Goal: Task Accomplishment & Management: Complete application form

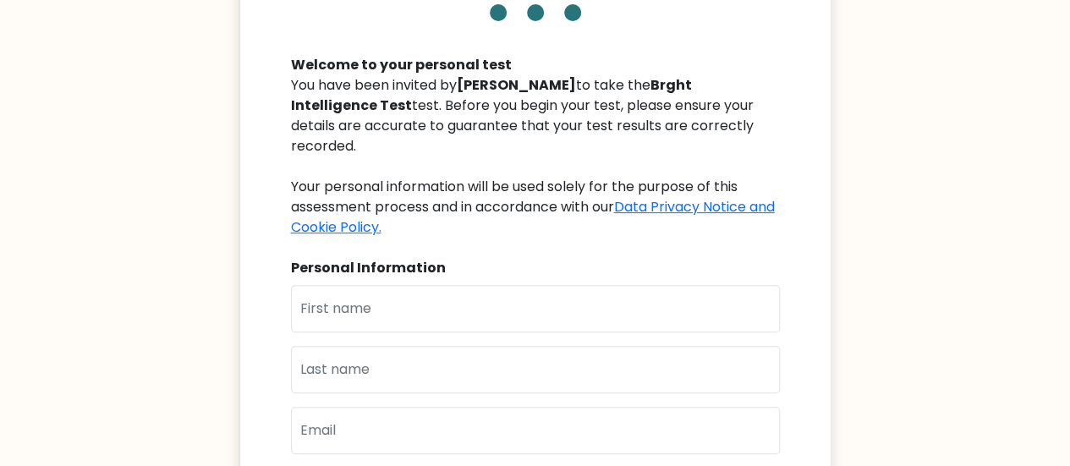
scroll to position [169, 0]
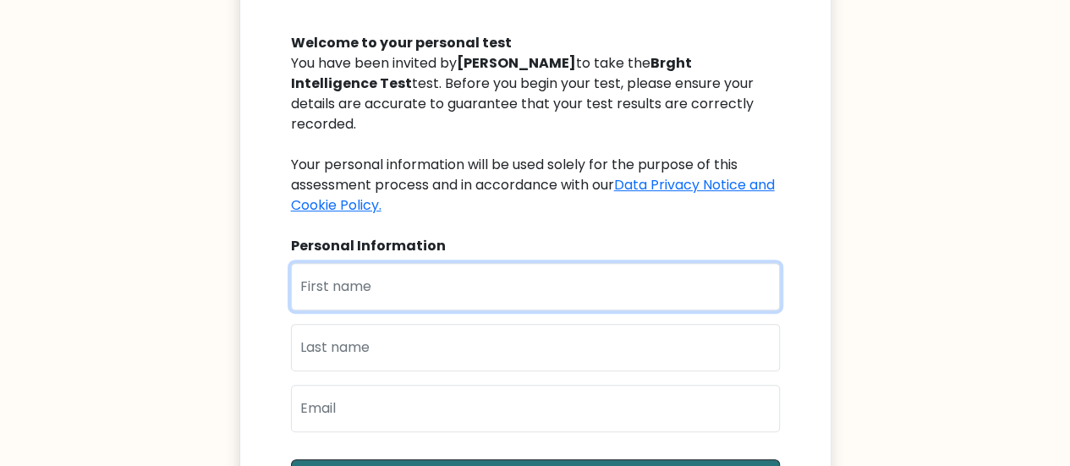
click at [479, 265] on input "text" at bounding box center [535, 286] width 489 height 47
type input "[PERSON_NAME] [PERSON_NAME]"
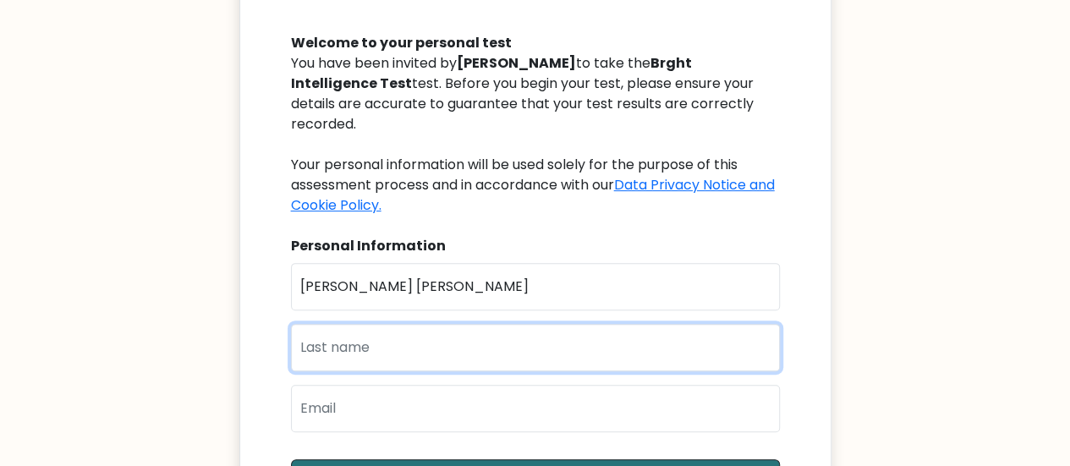
type input "[PERSON_NAME]"
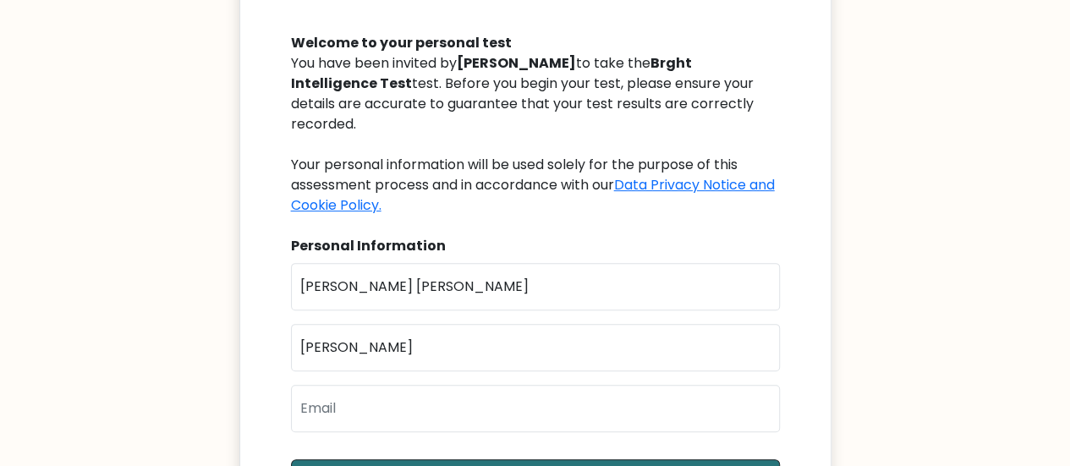
type input "[EMAIL_ADDRESS][DOMAIN_NAME]"
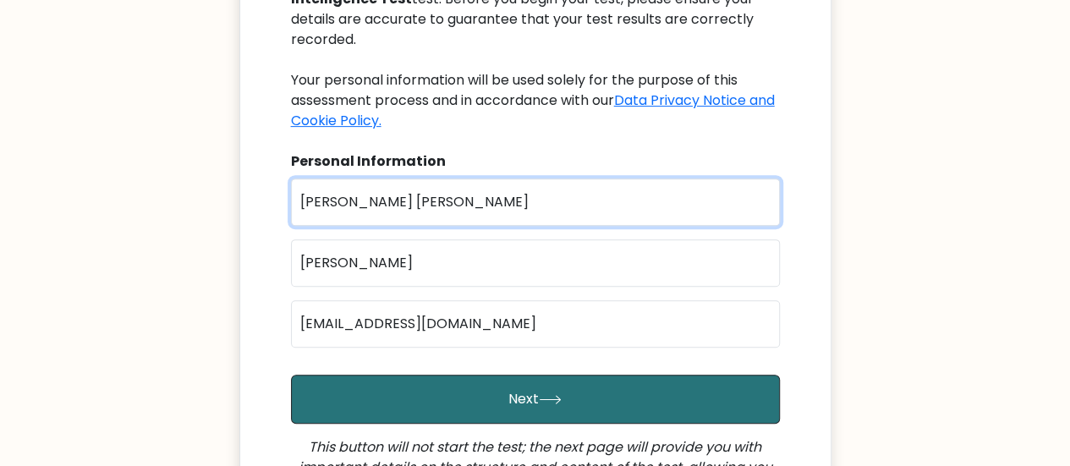
scroll to position [338, 0]
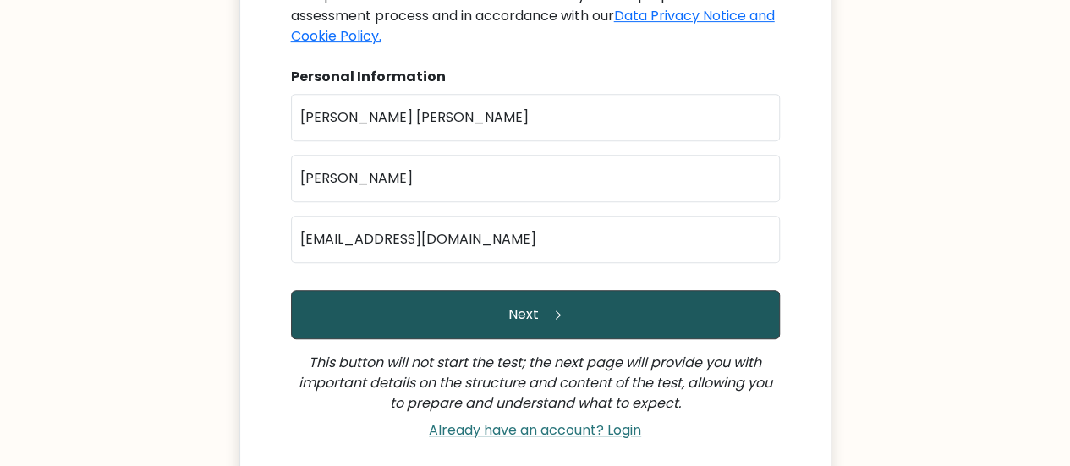
click at [568, 294] on button "Next" at bounding box center [535, 314] width 489 height 49
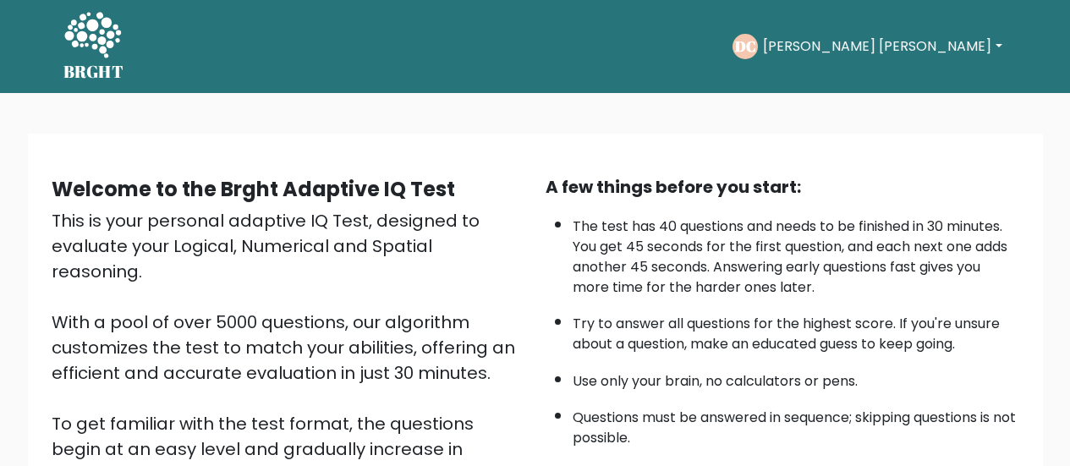
scroll to position [254, 0]
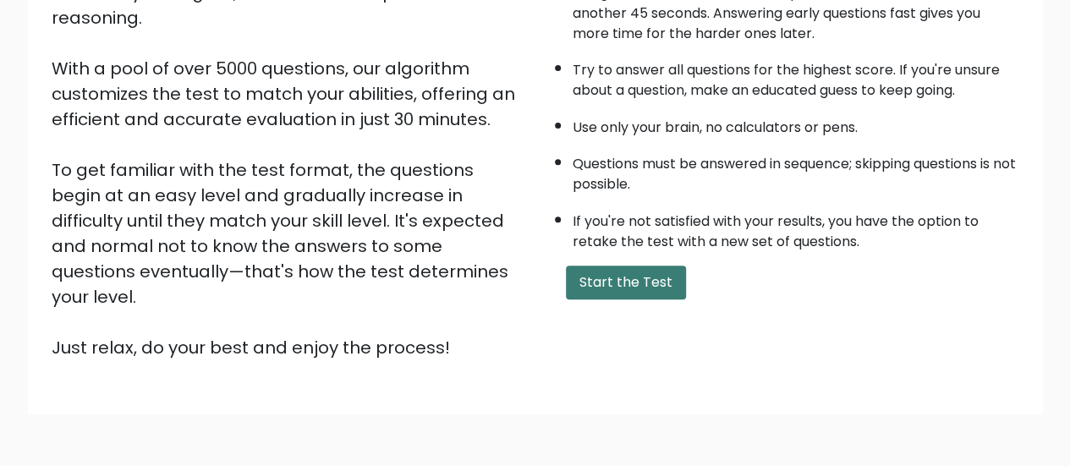
click at [595, 276] on button "Start the Test" at bounding box center [626, 283] width 120 height 34
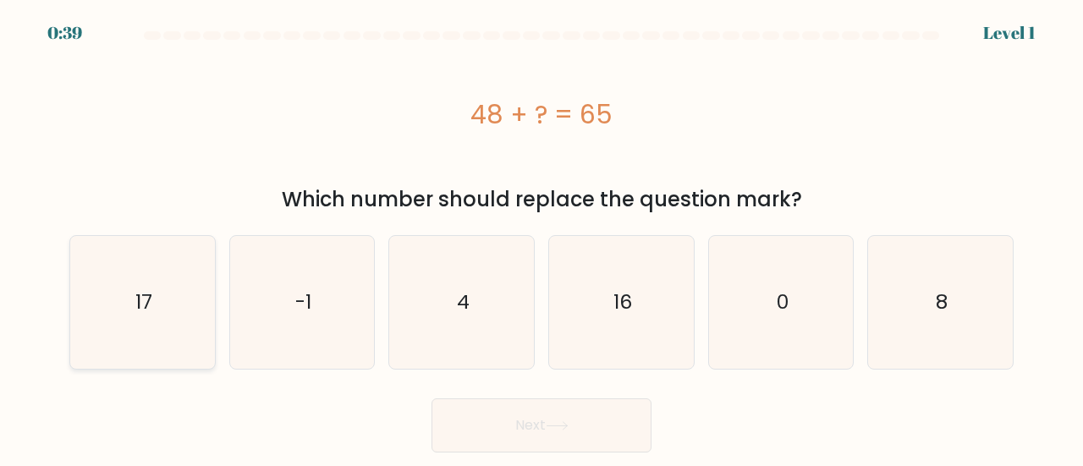
click at [145, 282] on icon "17" at bounding box center [142, 302] width 133 height 133
click at [541, 238] on input "a. 17" at bounding box center [541, 235] width 1 height 4
radio input "true"
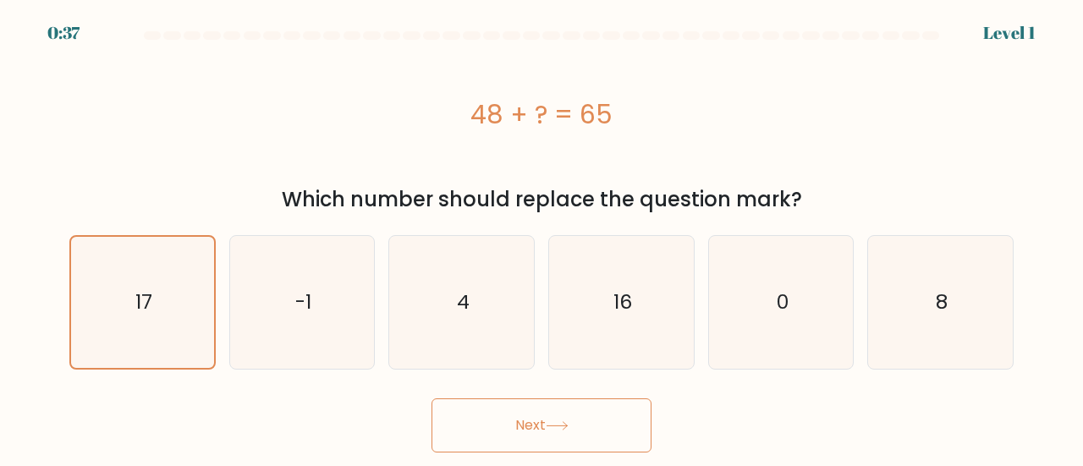
click at [487, 420] on button "Next" at bounding box center [541, 425] width 220 height 54
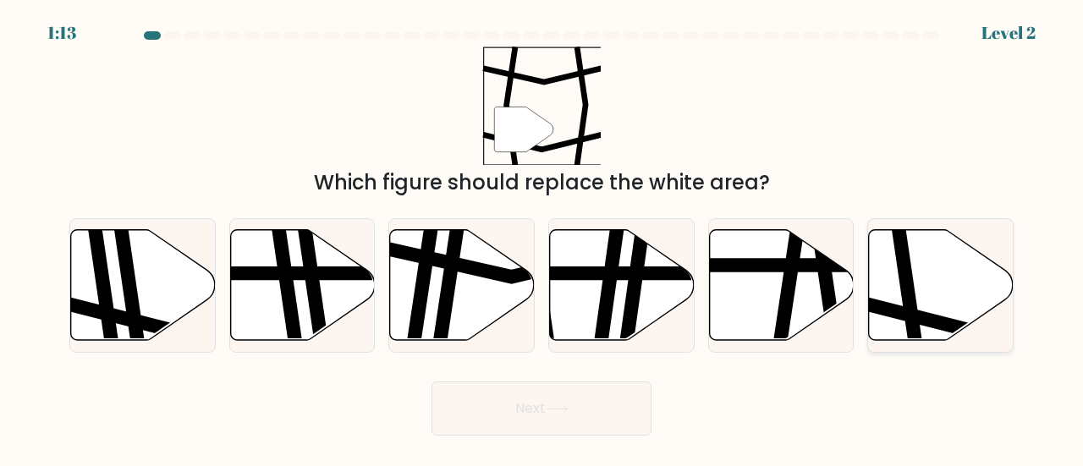
click at [922, 303] on icon at bounding box center [941, 284] width 145 height 111
click at [542, 238] on input "f." at bounding box center [541, 235] width 1 height 4
radio input "true"
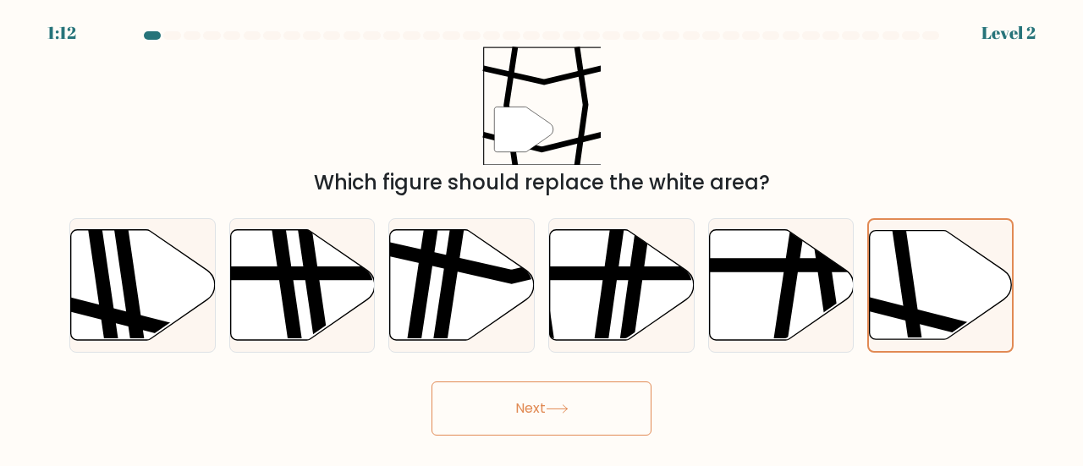
click at [601, 387] on button "Next" at bounding box center [541, 408] width 220 height 54
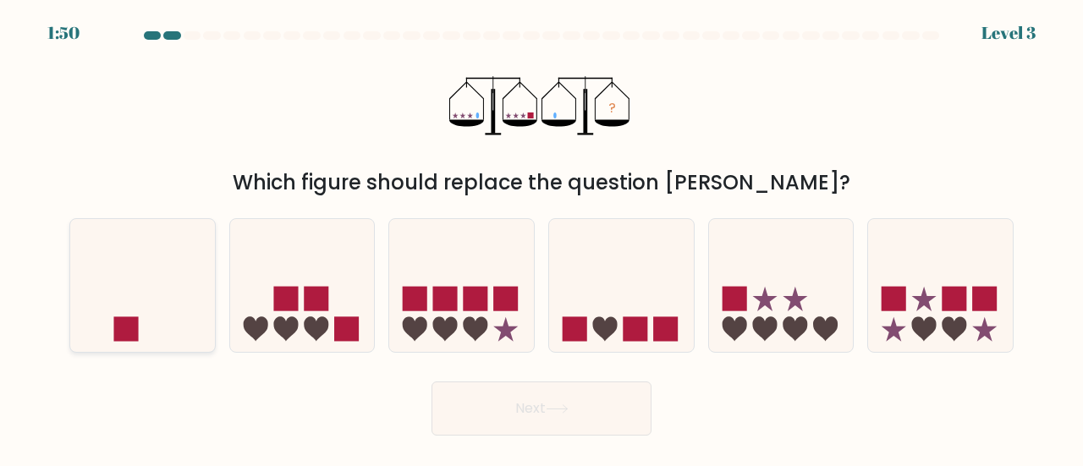
click at [123, 314] on icon at bounding box center [142, 285] width 145 height 119
click at [541, 238] on input "a." at bounding box center [541, 235] width 1 height 4
radio input "true"
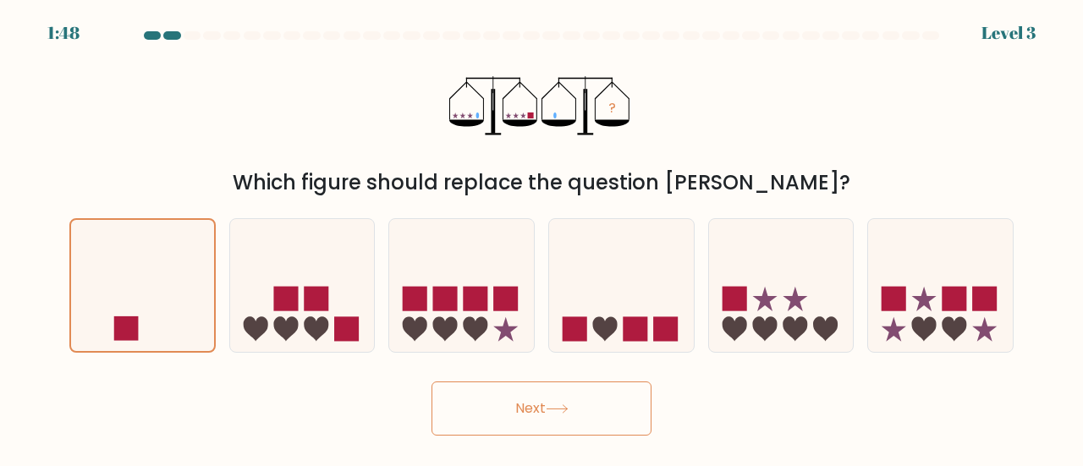
click at [567, 421] on button "Next" at bounding box center [541, 408] width 220 height 54
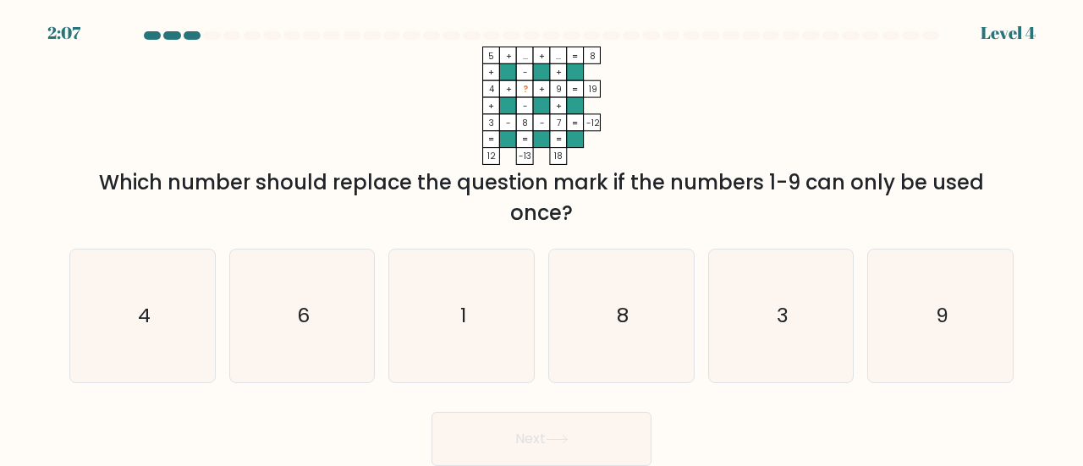
click at [382, 322] on div "c. 1" at bounding box center [461, 316] width 160 height 134
click at [362, 368] on icon "6" at bounding box center [302, 316] width 133 height 133
click at [541, 238] on input "b. 6" at bounding box center [541, 235] width 1 height 4
radio input "true"
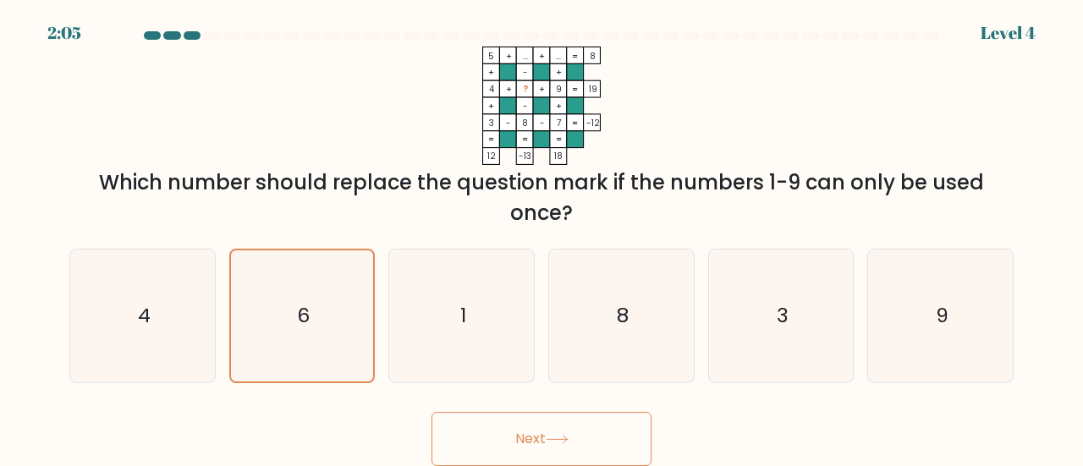
click at [497, 439] on button "Next" at bounding box center [541, 439] width 220 height 54
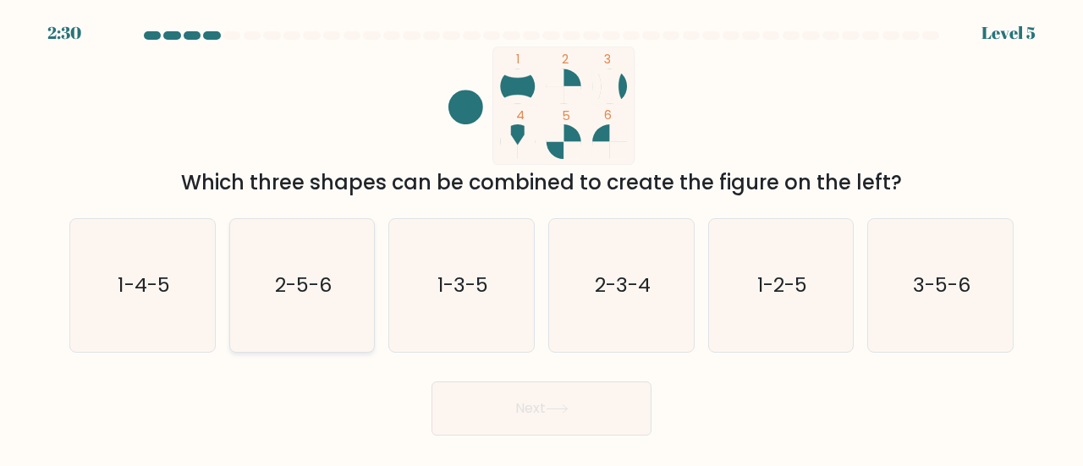
click at [236, 292] on icon "2-5-6" at bounding box center [302, 285] width 133 height 133
click at [541, 238] on input "b. 2-5-6" at bounding box center [541, 235] width 1 height 4
radio input "true"
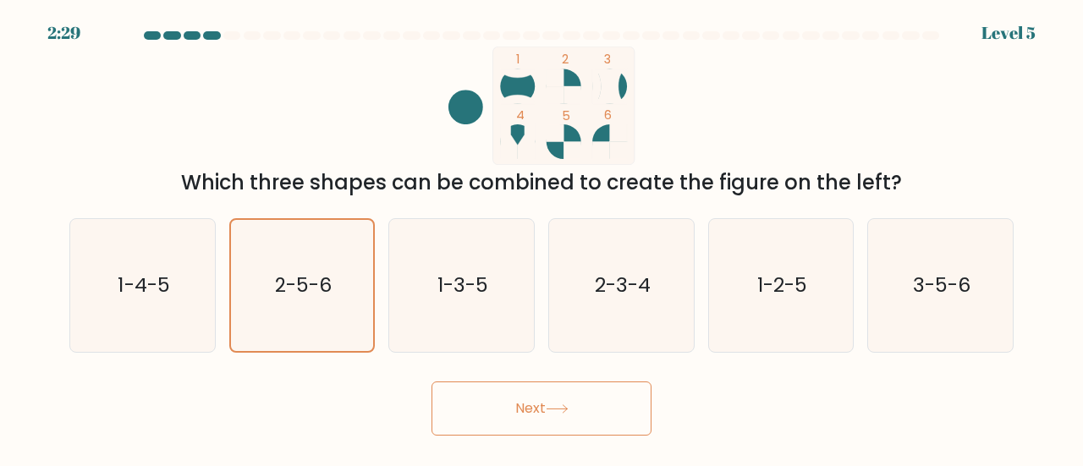
click at [519, 408] on button "Next" at bounding box center [541, 408] width 220 height 54
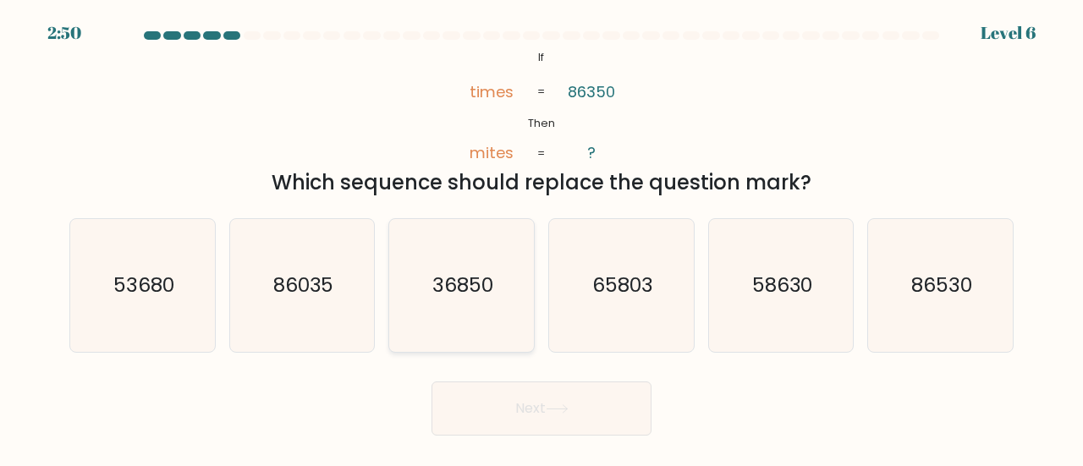
click at [448, 261] on icon "36850" at bounding box center [461, 285] width 133 height 133
click at [541, 238] on input "c. 36850" at bounding box center [541, 235] width 1 height 4
radio input "true"
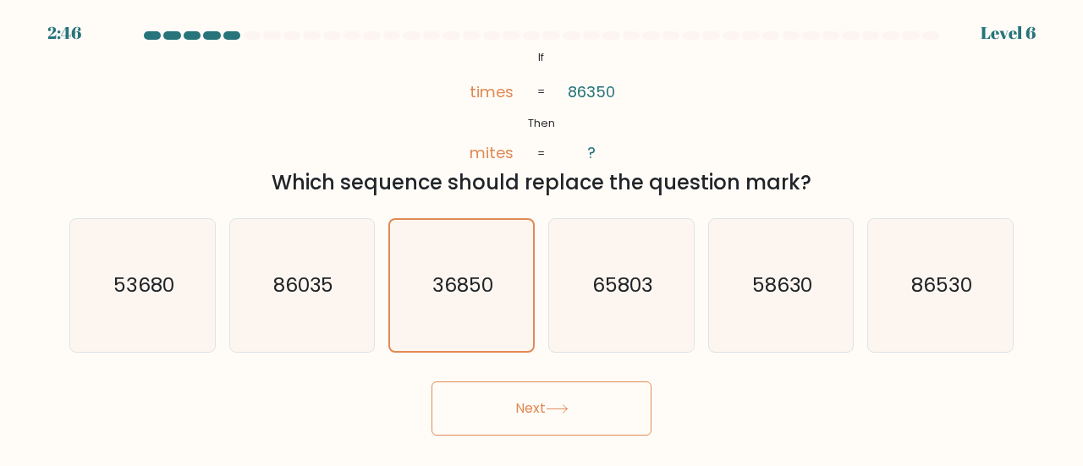
click at [536, 410] on button "Next" at bounding box center [541, 408] width 220 height 54
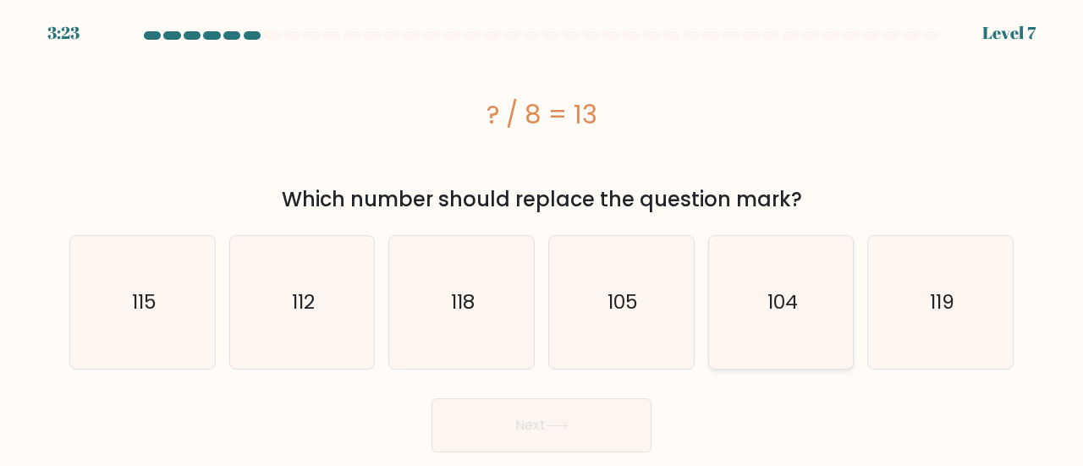
click at [786, 336] on icon "104" at bounding box center [781, 302] width 133 height 133
click at [542, 238] on input "e. 104" at bounding box center [541, 235] width 1 height 4
radio input "true"
click at [562, 431] on button "Next" at bounding box center [541, 425] width 220 height 54
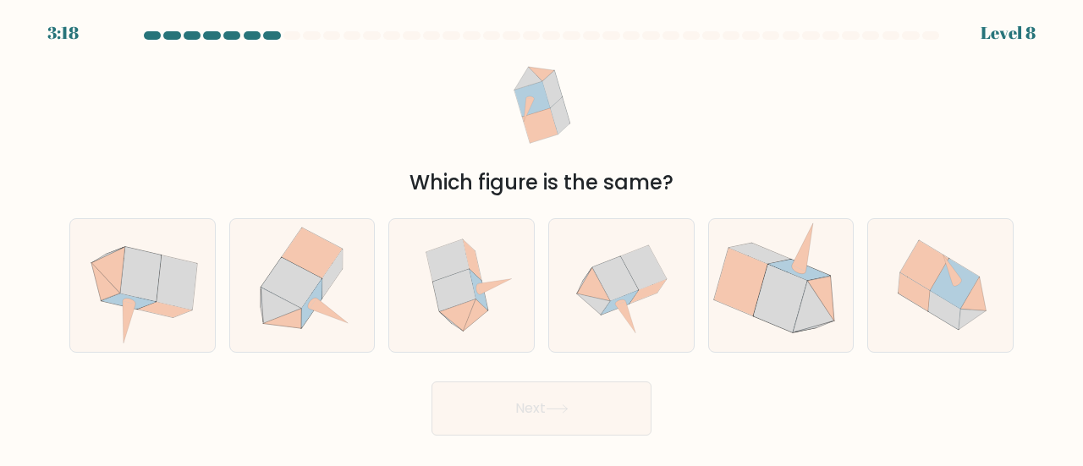
click at [590, 422] on button "Next" at bounding box center [541, 408] width 220 height 54
click at [346, 381] on div "Next" at bounding box center [541, 404] width 964 height 63
click at [629, 297] on icon at bounding box center [619, 302] width 36 height 24
click at [542, 238] on input "d." at bounding box center [541, 235] width 1 height 4
radio input "true"
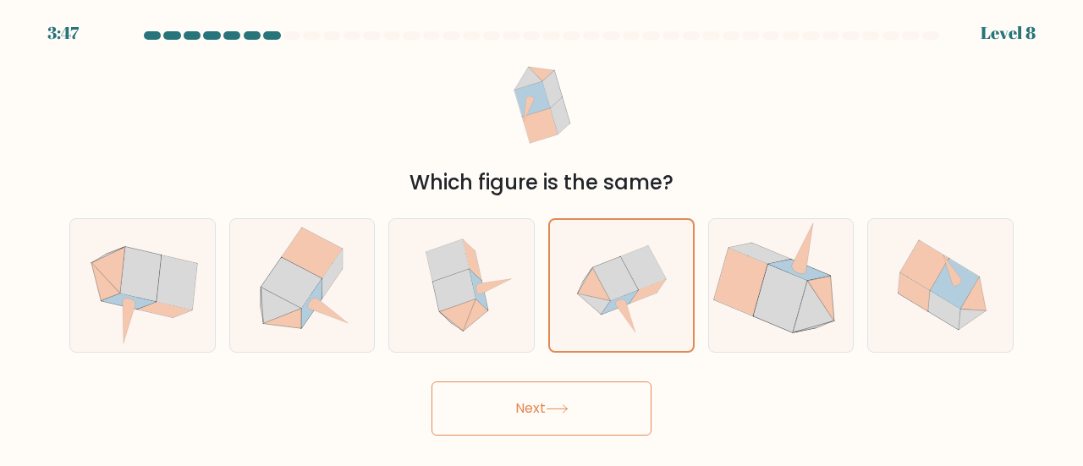
click at [548, 398] on button "Next" at bounding box center [541, 408] width 220 height 54
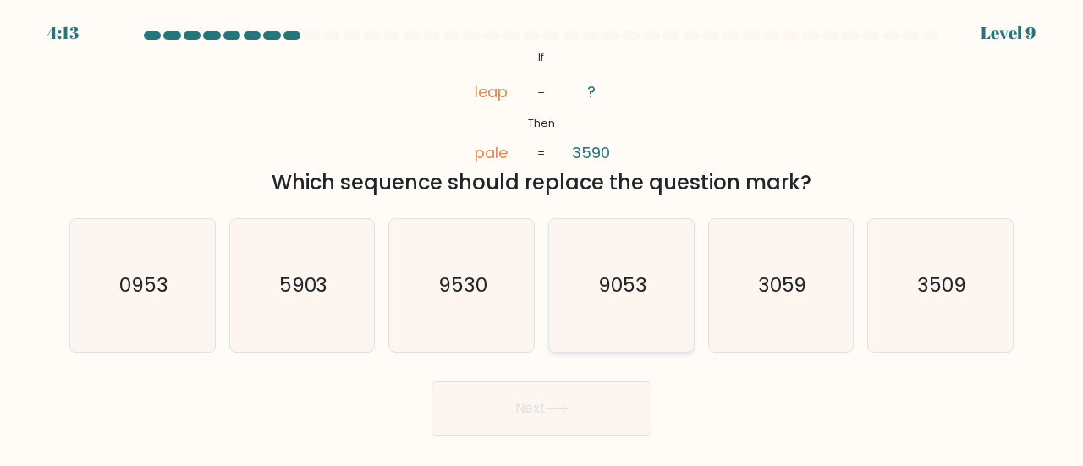
click at [593, 276] on icon "9053" at bounding box center [621, 285] width 133 height 133
click at [542, 238] on input "d. 9053" at bounding box center [541, 235] width 1 height 4
radio input "true"
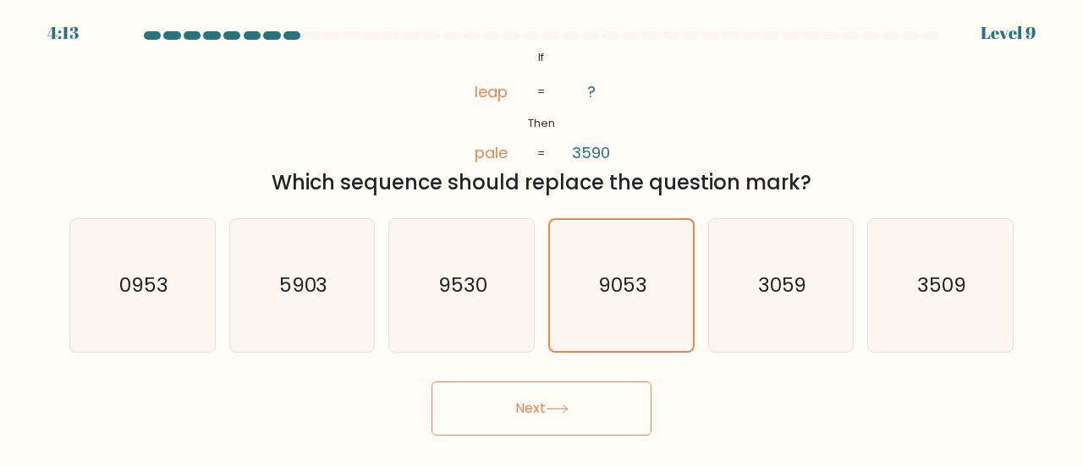
click at [584, 405] on button "Next" at bounding box center [541, 408] width 220 height 54
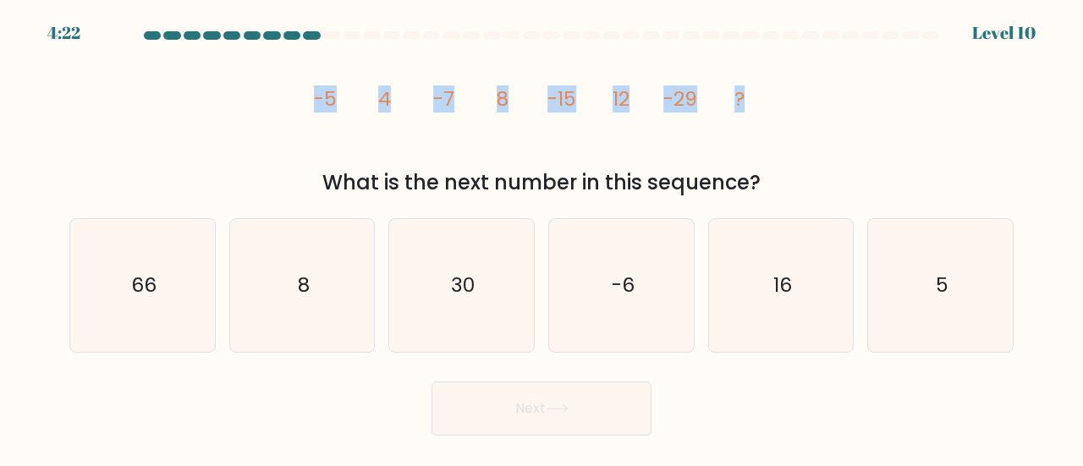
drag, startPoint x: 314, startPoint y: 98, endPoint x: 789, endPoint y: 97, distance: 475.4
click at [789, 97] on div "image/svg+xml -5 4 -7 8 -15 12 -29 ? What is the next number in this sequence?" at bounding box center [541, 122] width 964 height 151
copy g "-5 4 -7 8 -15 12 -29 ?"
click at [962, 395] on div "Next" at bounding box center [541, 404] width 964 height 63
click at [443, 263] on icon "30" at bounding box center [461, 285] width 133 height 133
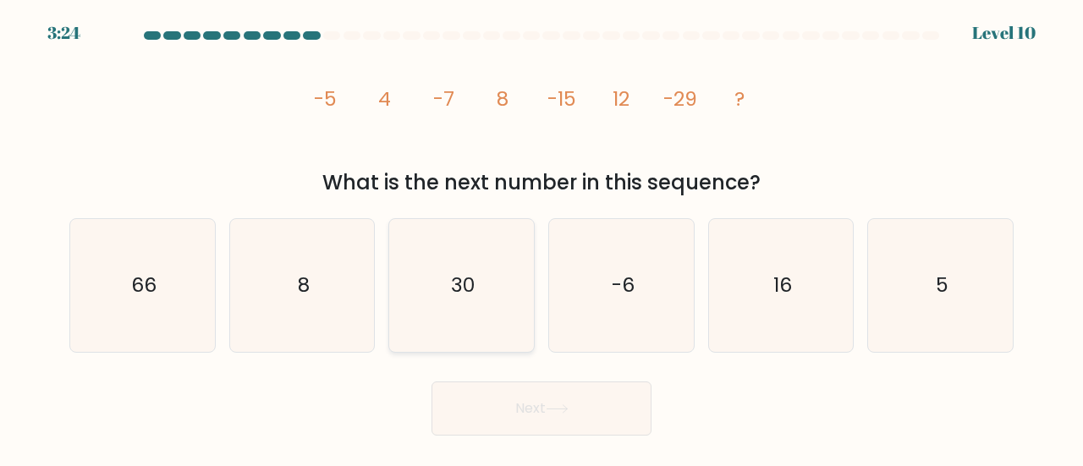
click at [541, 238] on input "c. 30" at bounding box center [541, 235] width 1 height 4
radio input "true"
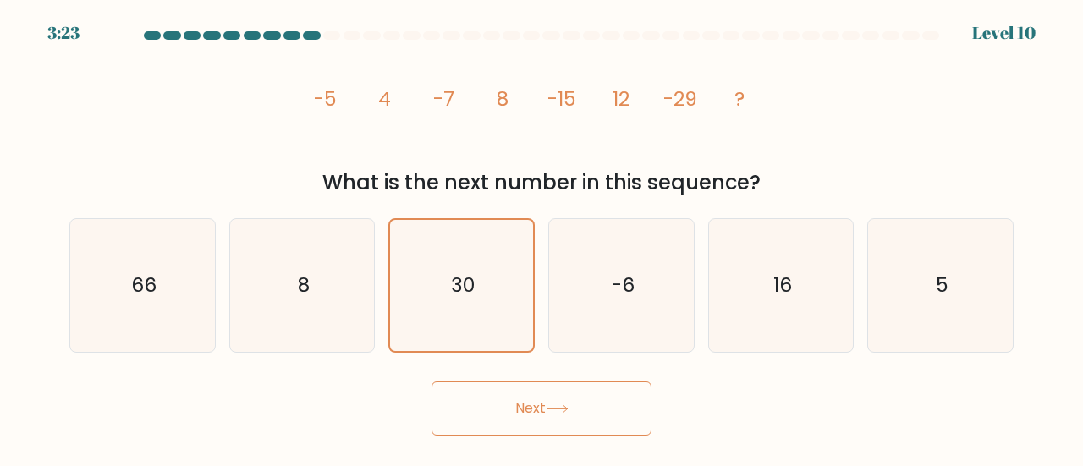
click at [540, 392] on button "Next" at bounding box center [541, 408] width 220 height 54
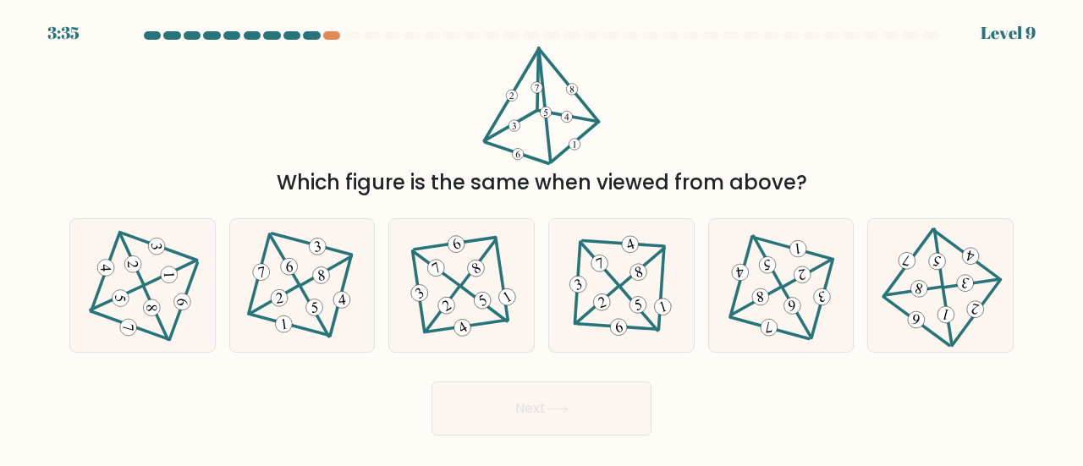
click at [540, 283] on div "c." at bounding box center [461, 285] width 160 height 134
click at [491, 290] on icon at bounding box center [462, 286] width 108 height 106
click at [541, 238] on input "c." at bounding box center [541, 235] width 1 height 4
radio input "true"
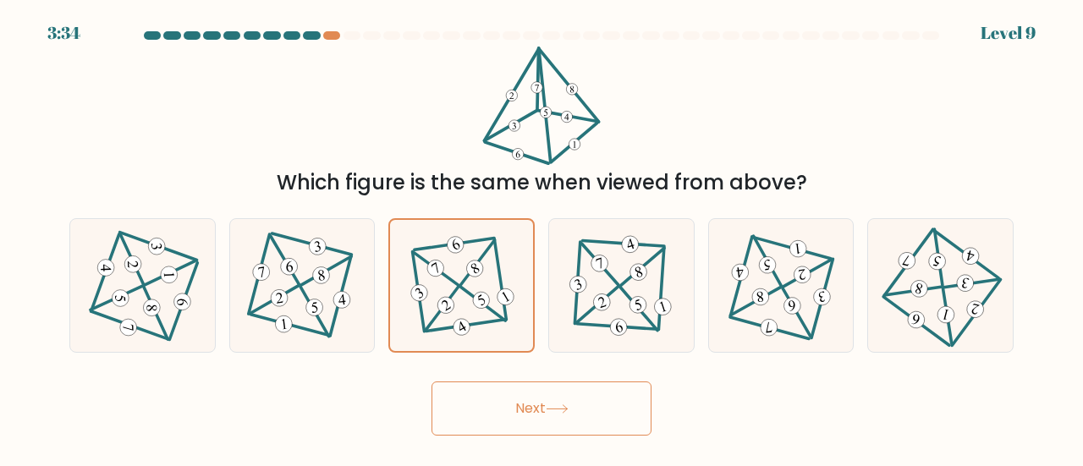
click at [562, 398] on button "Next" at bounding box center [541, 408] width 220 height 54
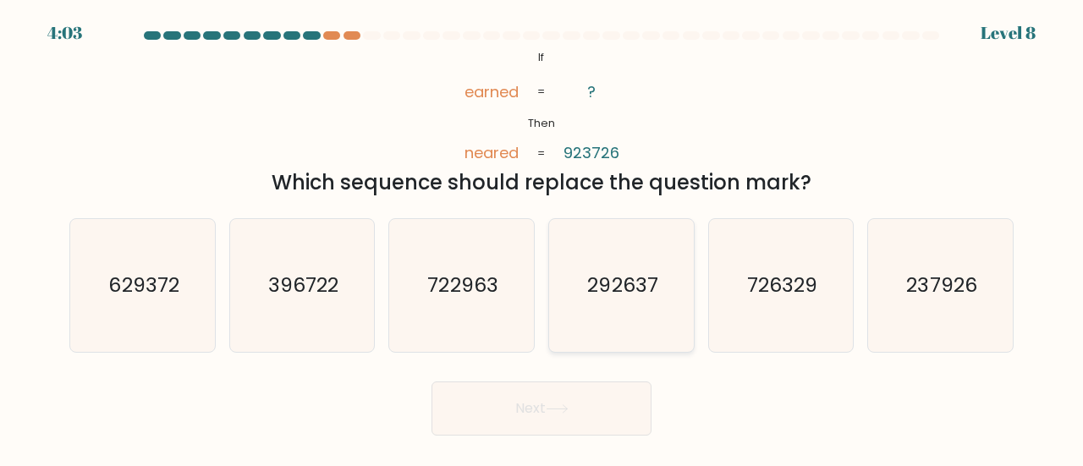
click at [650, 310] on icon "292637" at bounding box center [621, 285] width 133 height 133
click at [542, 238] on input "d. 292637" at bounding box center [541, 235] width 1 height 4
radio input "true"
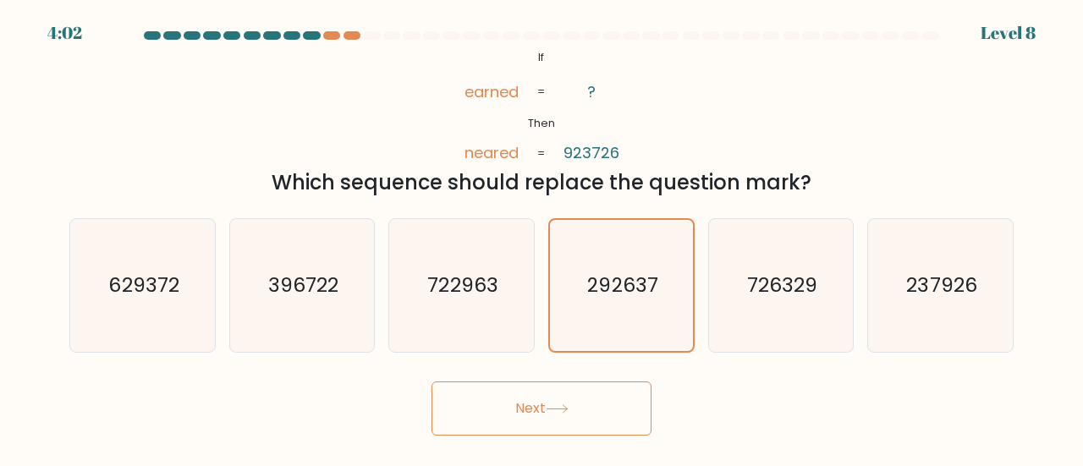
click at [568, 414] on button "Next" at bounding box center [541, 408] width 220 height 54
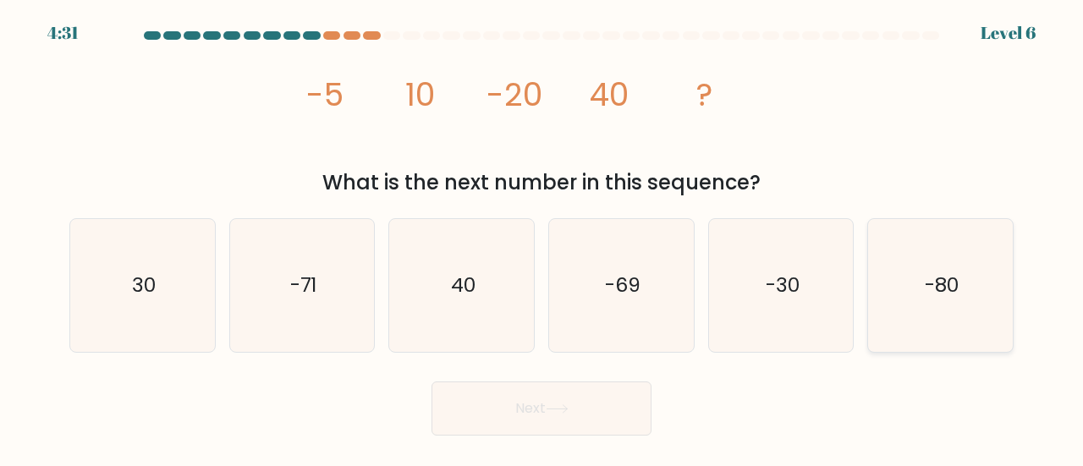
click at [954, 278] on text "-80" at bounding box center [942, 285] width 34 height 28
click at [542, 238] on input "f. -80" at bounding box center [541, 235] width 1 height 4
radio input "true"
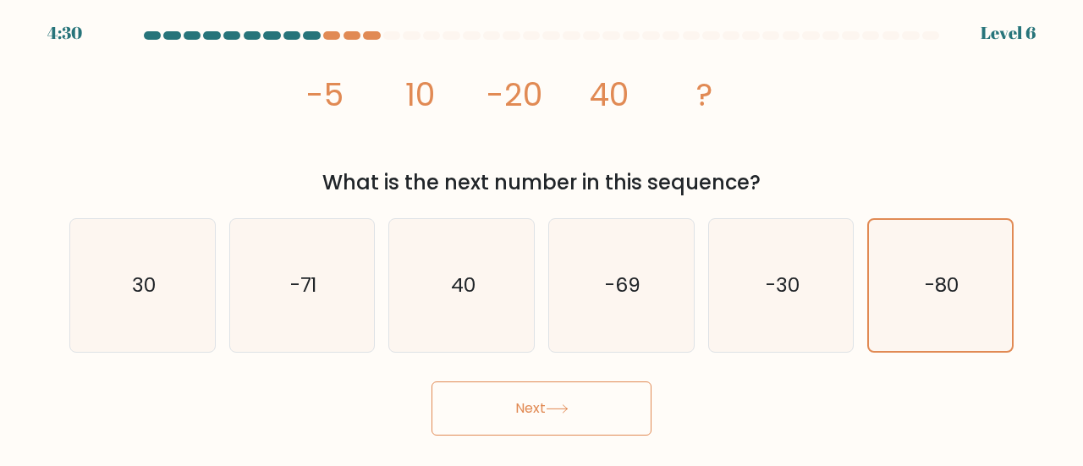
click at [594, 426] on button "Next" at bounding box center [541, 408] width 220 height 54
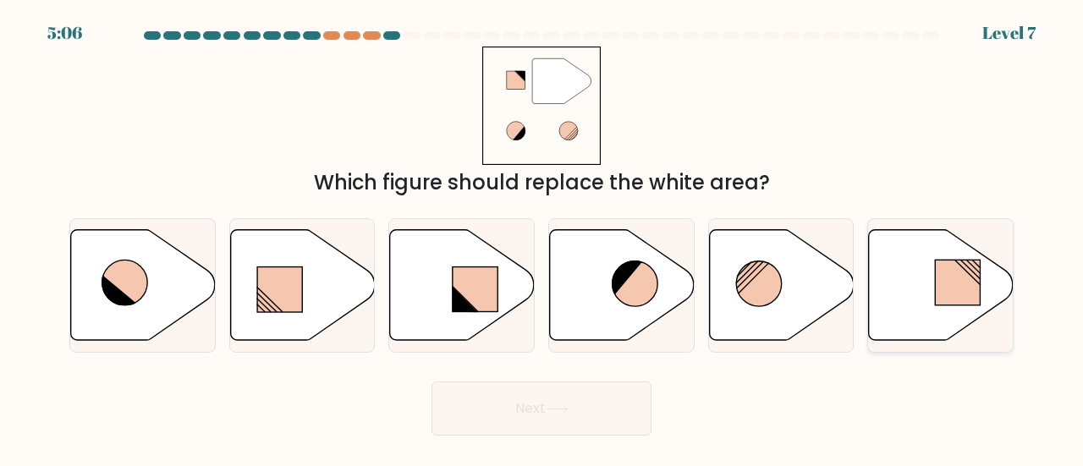
click at [995, 271] on icon at bounding box center [941, 284] width 145 height 111
click at [542, 238] on input "f." at bounding box center [541, 235] width 1 height 4
radio input "true"
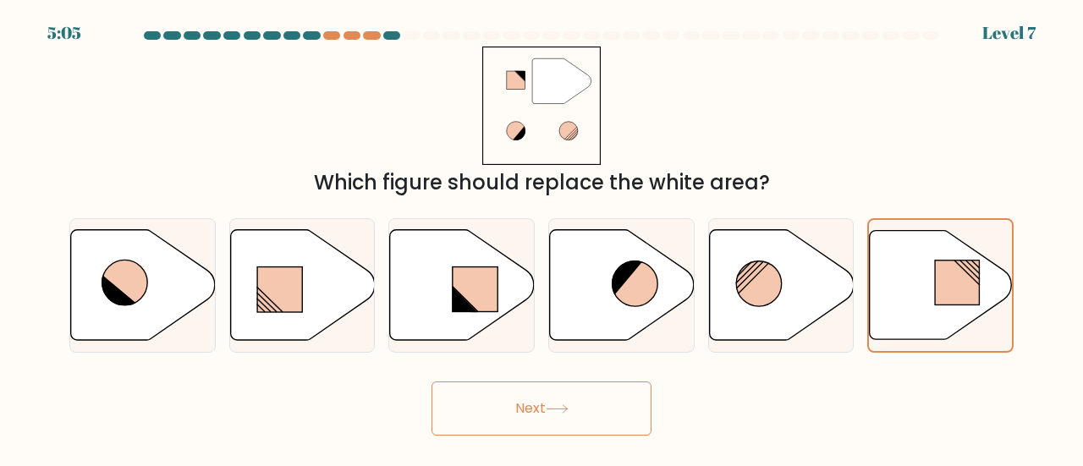
click at [560, 401] on button "Next" at bounding box center [541, 408] width 220 height 54
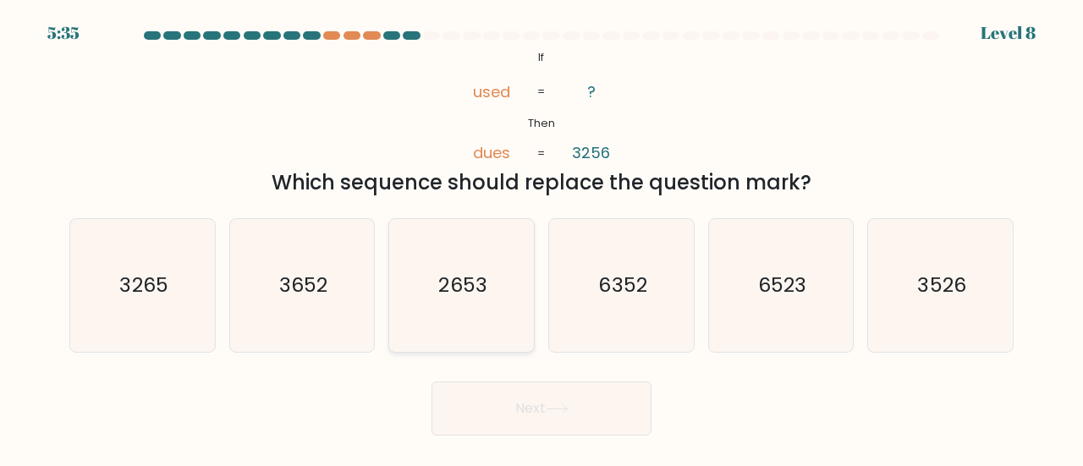
click at [495, 263] on icon "2653" at bounding box center [461, 285] width 133 height 133
click at [541, 238] on input "c. 2653" at bounding box center [541, 235] width 1 height 4
radio input "true"
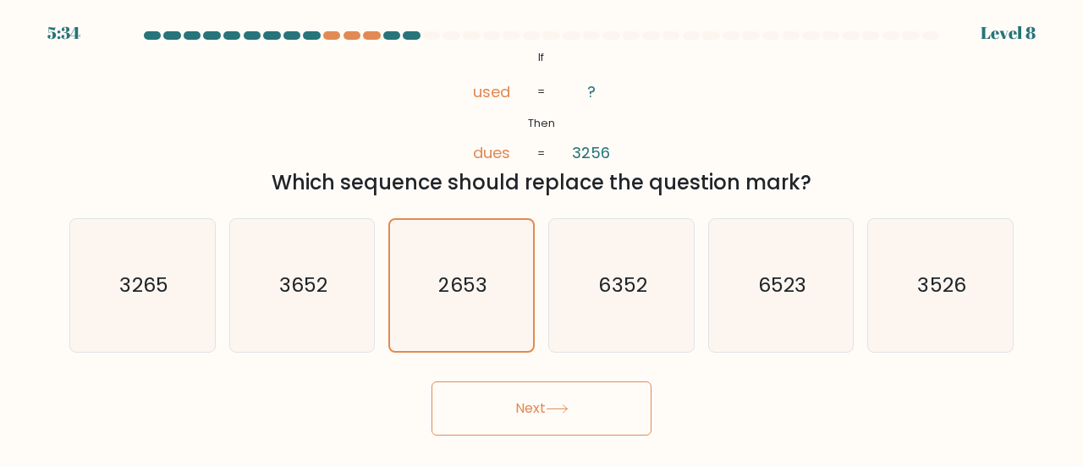
click at [584, 414] on button "Next" at bounding box center [541, 408] width 220 height 54
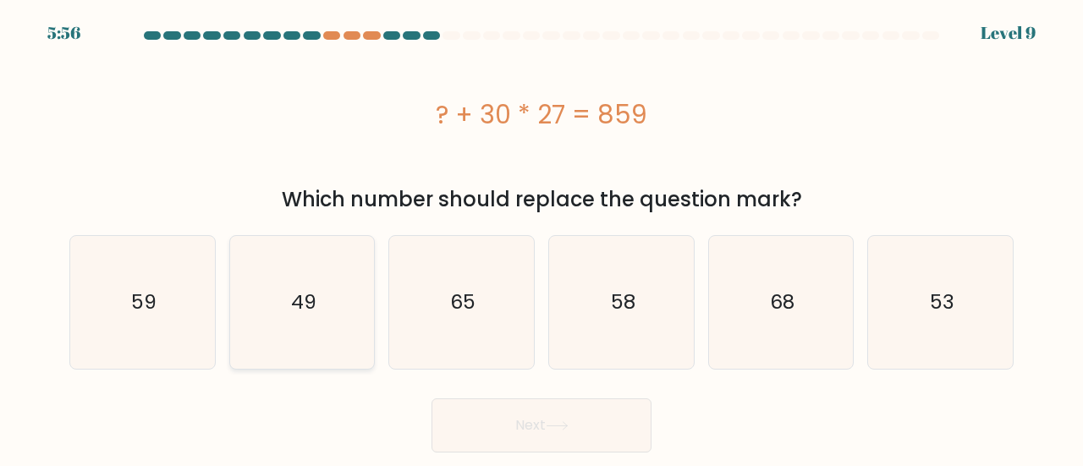
click at [320, 302] on icon "49" at bounding box center [302, 302] width 133 height 133
click at [541, 238] on input "b. 49" at bounding box center [541, 235] width 1 height 4
radio input "true"
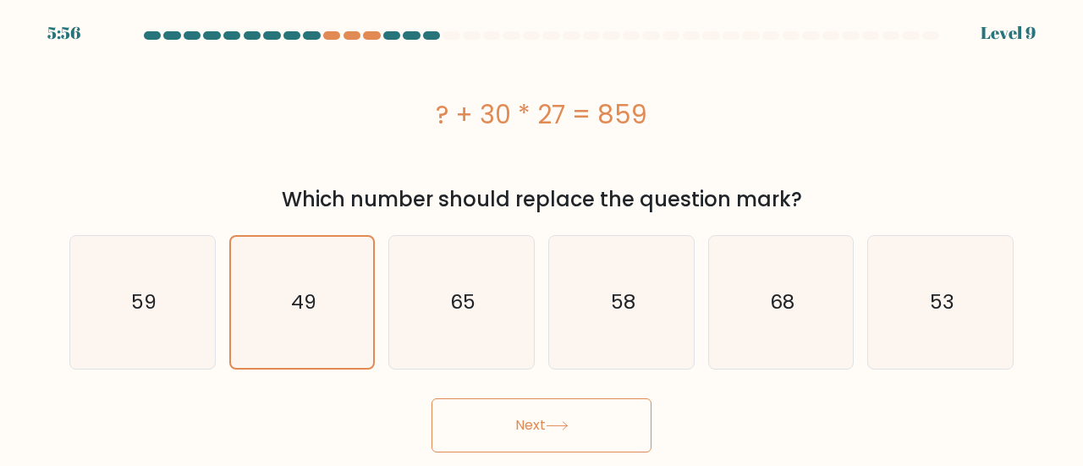
click at [522, 413] on button "Next" at bounding box center [541, 425] width 220 height 54
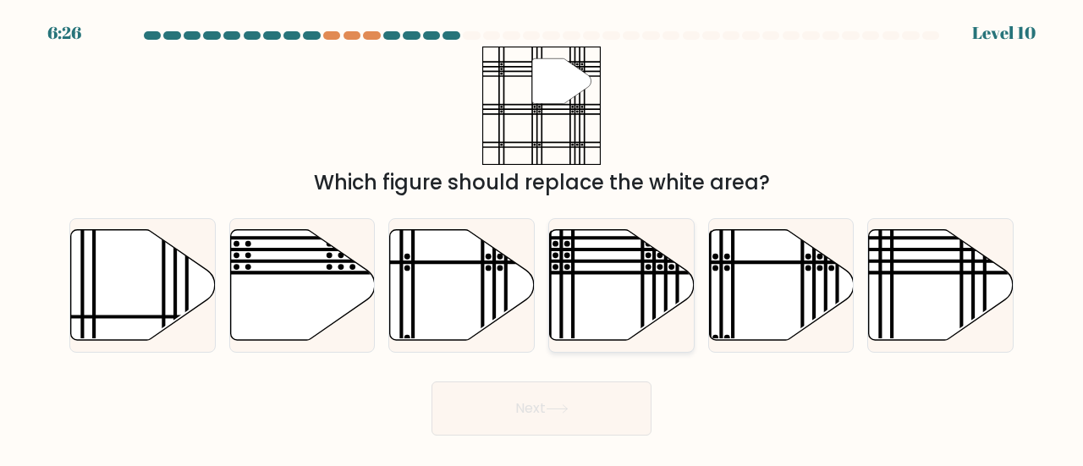
click at [626, 277] on icon at bounding box center [622, 284] width 145 height 111
click at [542, 238] on input "d." at bounding box center [541, 235] width 1 height 4
radio input "true"
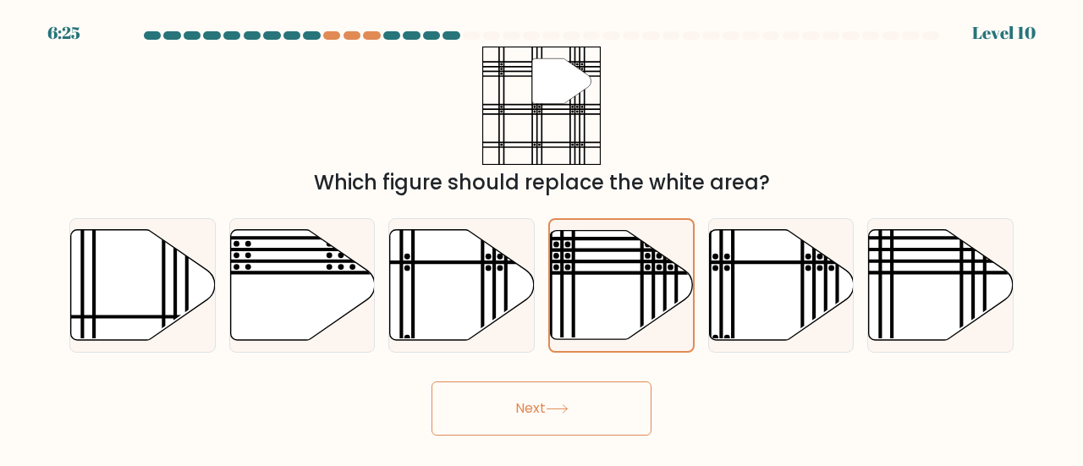
click at [561, 407] on icon at bounding box center [557, 408] width 23 height 9
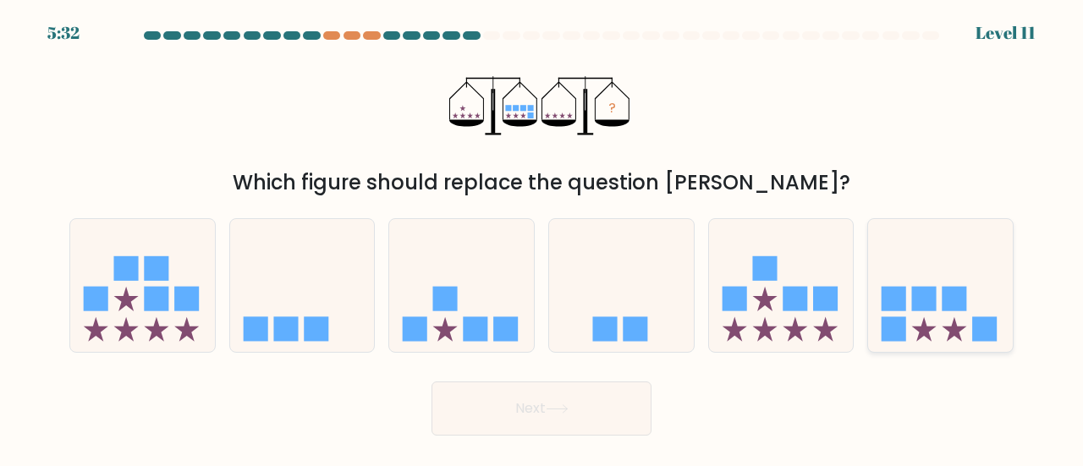
click at [977, 292] on icon at bounding box center [940, 285] width 145 height 119
click at [542, 238] on input "f." at bounding box center [541, 235] width 1 height 4
radio input "true"
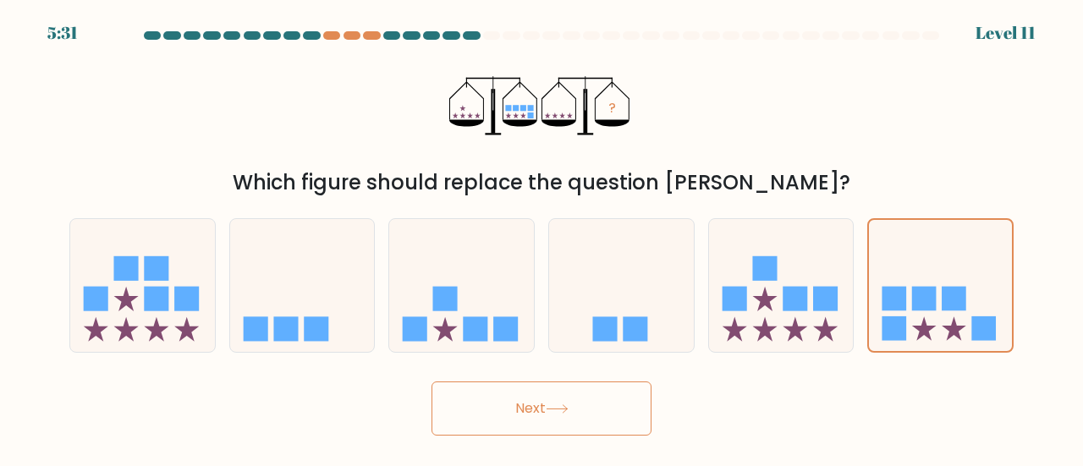
click at [624, 414] on button "Next" at bounding box center [541, 408] width 220 height 54
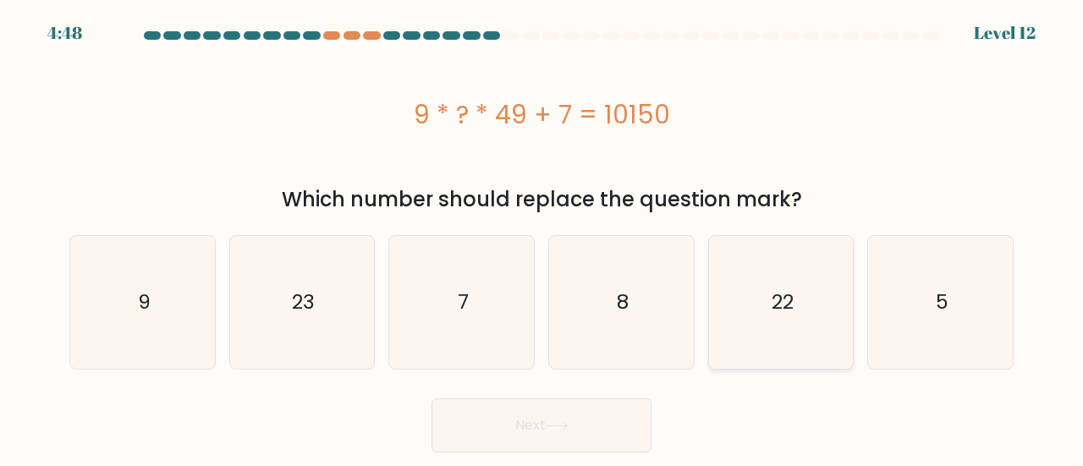
click at [809, 310] on icon "22" at bounding box center [781, 302] width 133 height 133
click at [542, 238] on input "e. 22" at bounding box center [541, 235] width 1 height 4
radio input "true"
click at [597, 412] on button "Next" at bounding box center [541, 425] width 220 height 54
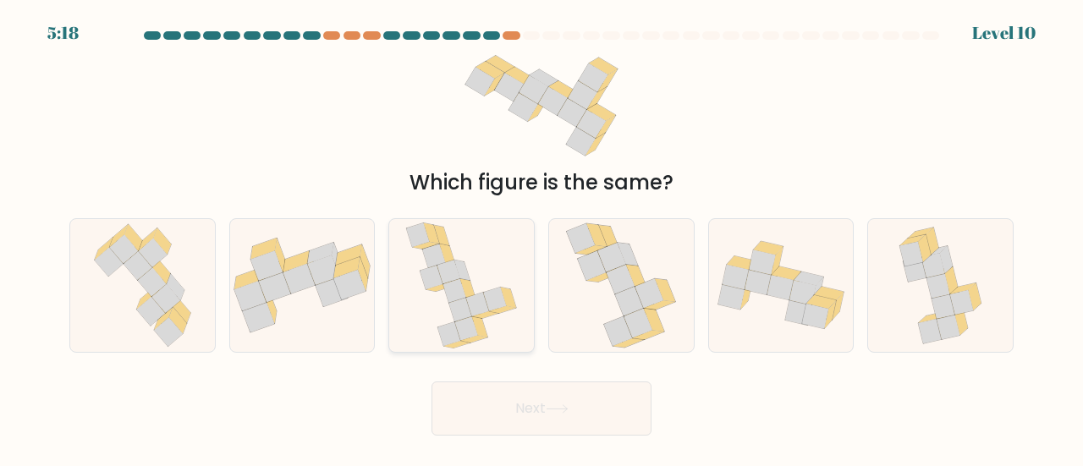
click at [465, 280] on icon at bounding box center [467, 289] width 15 height 20
click at [541, 238] on input "c." at bounding box center [541, 235] width 1 height 4
radio input "true"
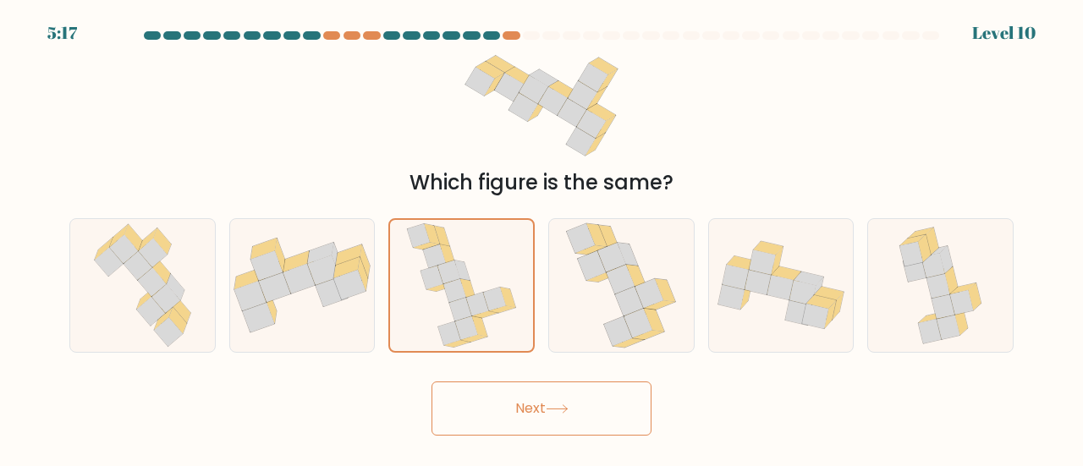
click at [506, 414] on button "Next" at bounding box center [541, 408] width 220 height 54
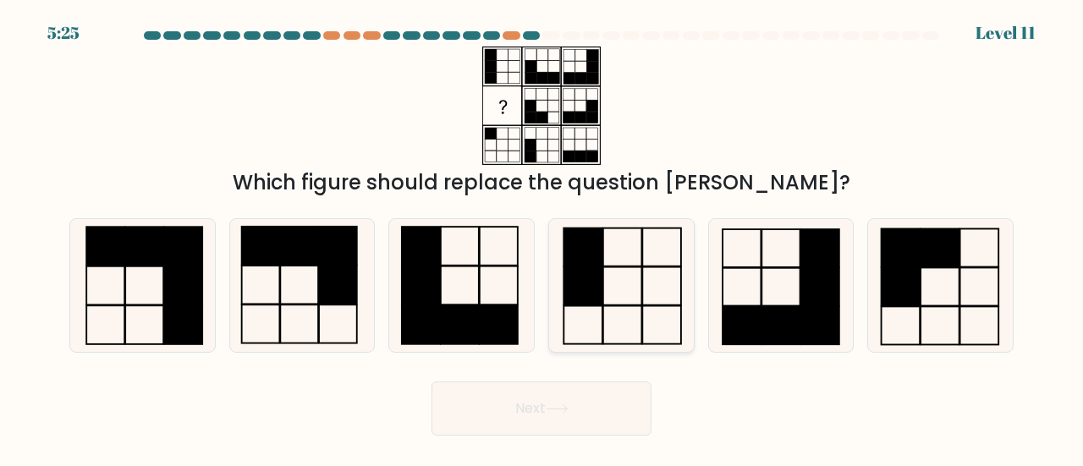
click at [632, 292] on icon at bounding box center [621, 285] width 133 height 133
click at [542, 238] on input "d." at bounding box center [541, 235] width 1 height 4
radio input "true"
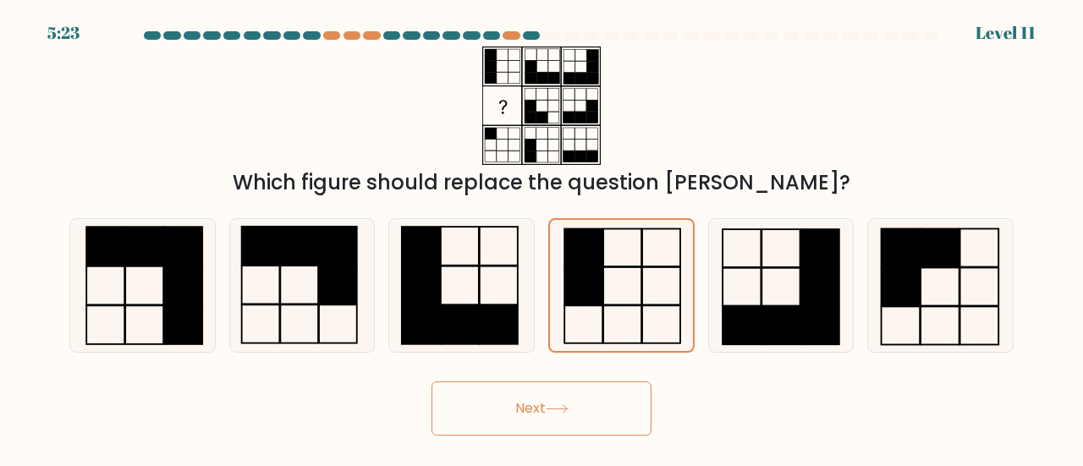
click at [576, 410] on button "Next" at bounding box center [541, 408] width 220 height 54
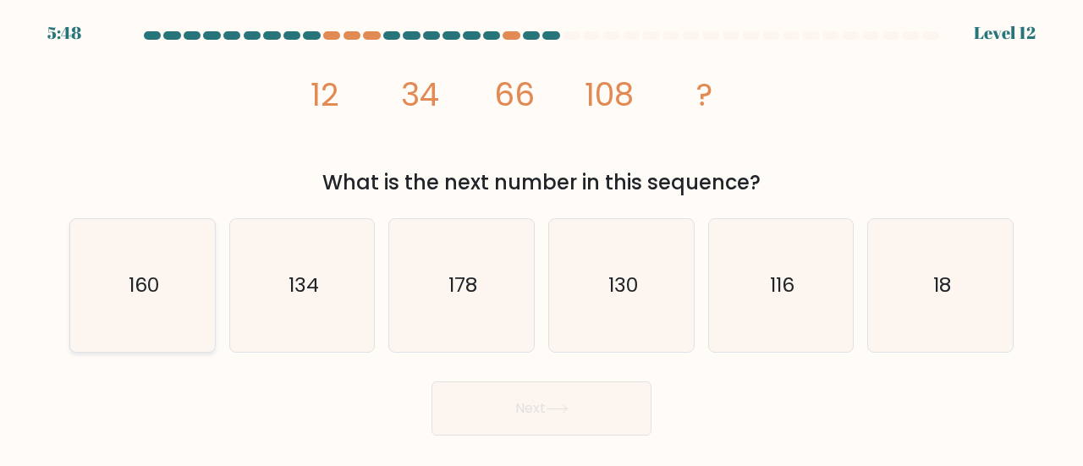
click at [86, 256] on icon "160" at bounding box center [142, 285] width 133 height 133
click at [541, 238] on input "a. 160" at bounding box center [541, 235] width 1 height 4
radio input "true"
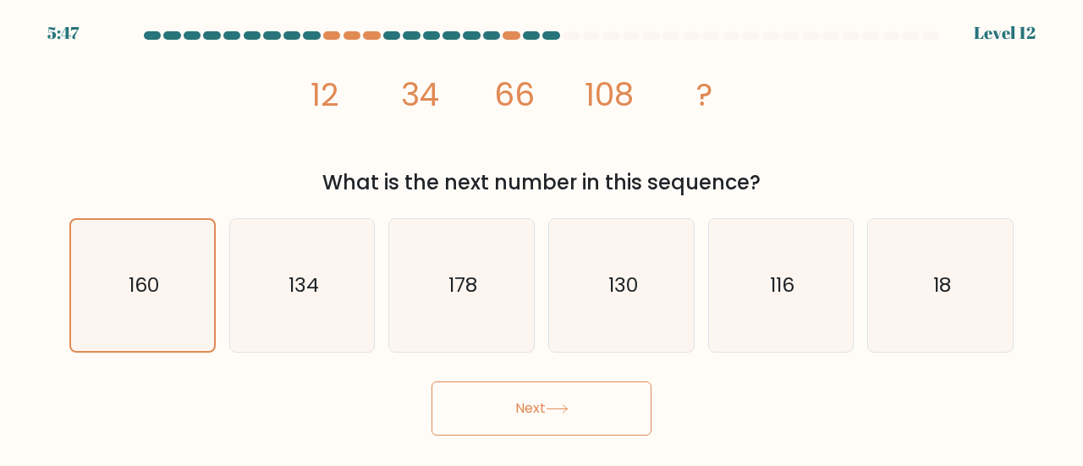
click at [487, 397] on button "Next" at bounding box center [541, 408] width 220 height 54
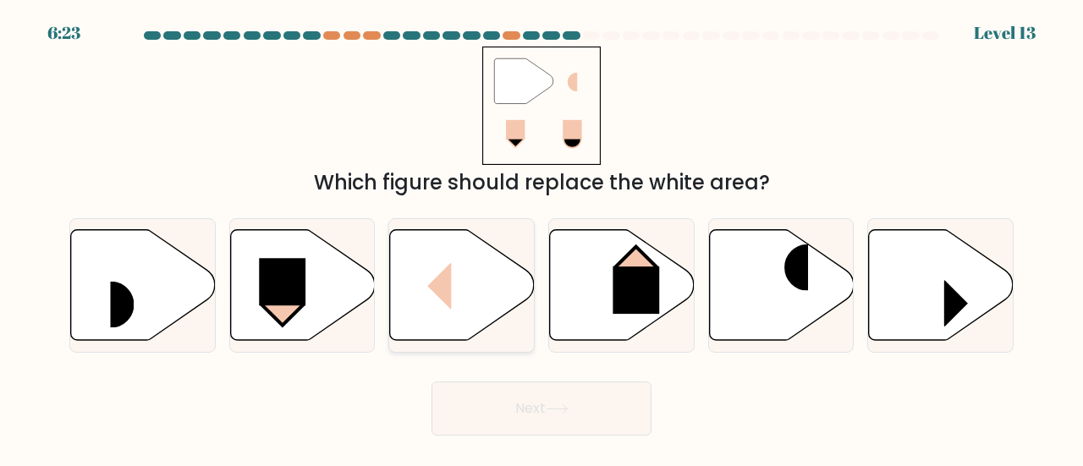
click at [496, 283] on icon at bounding box center [462, 284] width 145 height 111
click at [541, 238] on input "c." at bounding box center [541, 235] width 1 height 4
radio input "true"
click at [563, 400] on button "Next" at bounding box center [541, 408] width 220 height 54
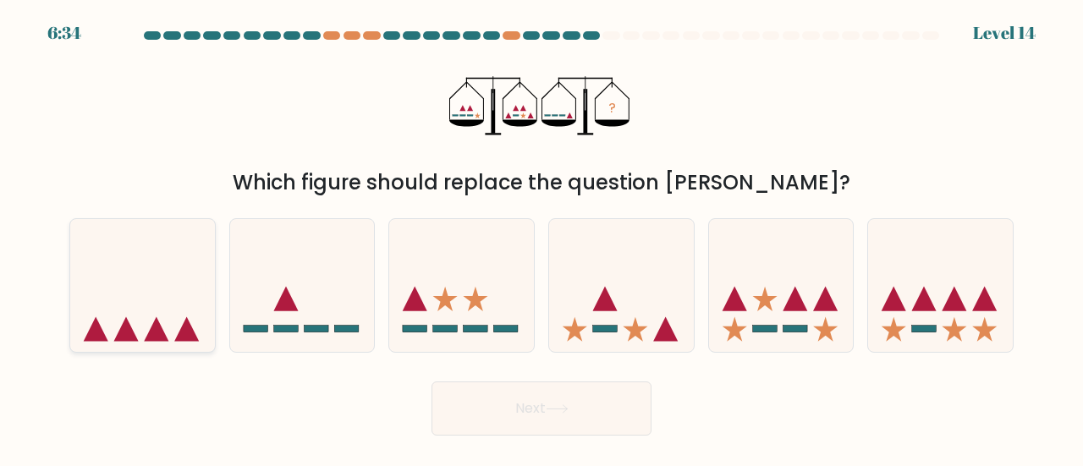
click at [191, 284] on icon at bounding box center [142, 285] width 145 height 119
click at [541, 238] on input "a." at bounding box center [541, 235] width 1 height 4
radio input "true"
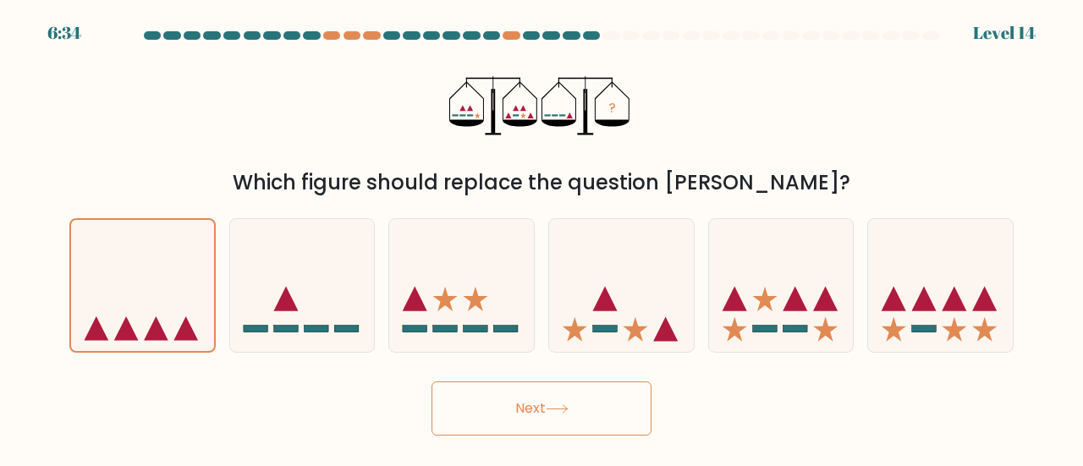
click at [516, 397] on button "Next" at bounding box center [541, 408] width 220 height 54
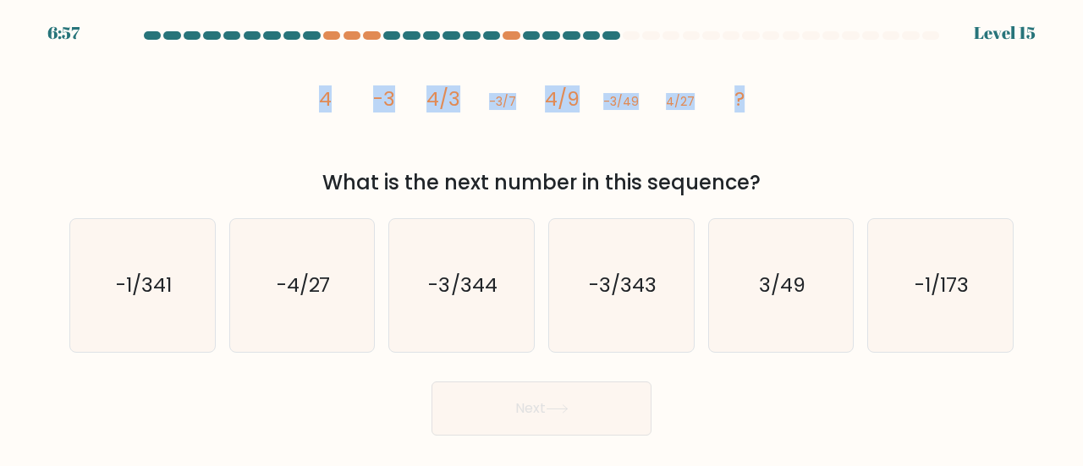
drag, startPoint x: 318, startPoint y: 104, endPoint x: 783, endPoint y: 101, distance: 465.2
click at [783, 101] on div "image/svg+xml 4 -3 4/3 -3/7 4/9 -3/49 4/27 ? What is the next number in this se…" at bounding box center [541, 122] width 964 height 151
copy g "4 -3 4/3 -3/7 4/9 -3/49 4/27 ?"
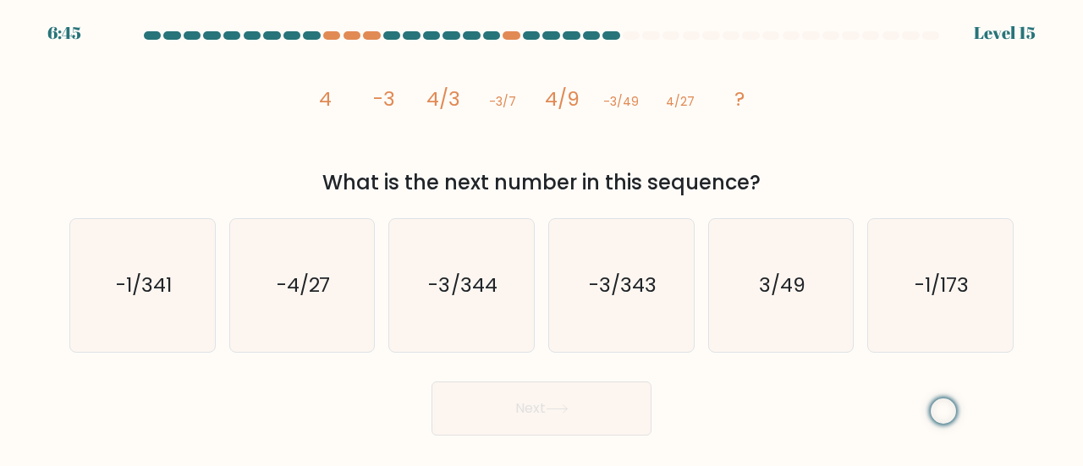
click at [811, 429] on div "Next" at bounding box center [541, 404] width 964 height 63
click at [595, 288] on text "-3/343" at bounding box center [623, 285] width 68 height 28
click at [542, 238] on input "d. -3/343" at bounding box center [541, 235] width 1 height 4
radio input "true"
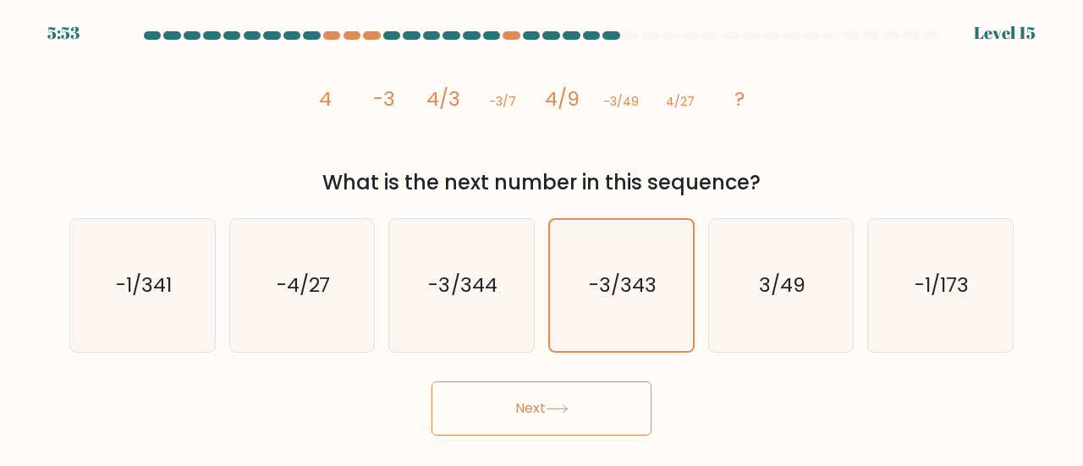
click at [589, 400] on button "Next" at bounding box center [541, 408] width 220 height 54
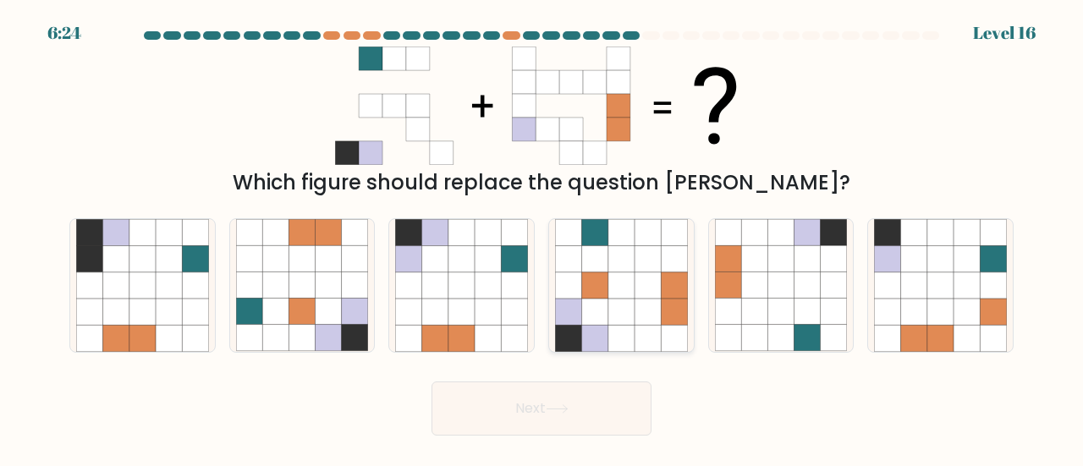
click at [617, 288] on icon at bounding box center [621, 285] width 26 height 26
click at [542, 238] on input "d." at bounding box center [541, 235] width 1 height 4
radio input "true"
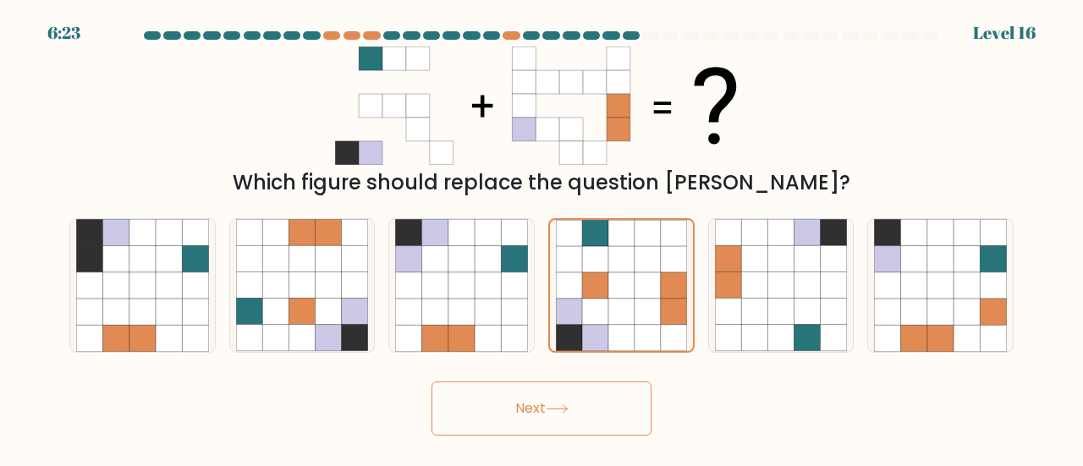
click at [527, 398] on button "Next" at bounding box center [541, 408] width 220 height 54
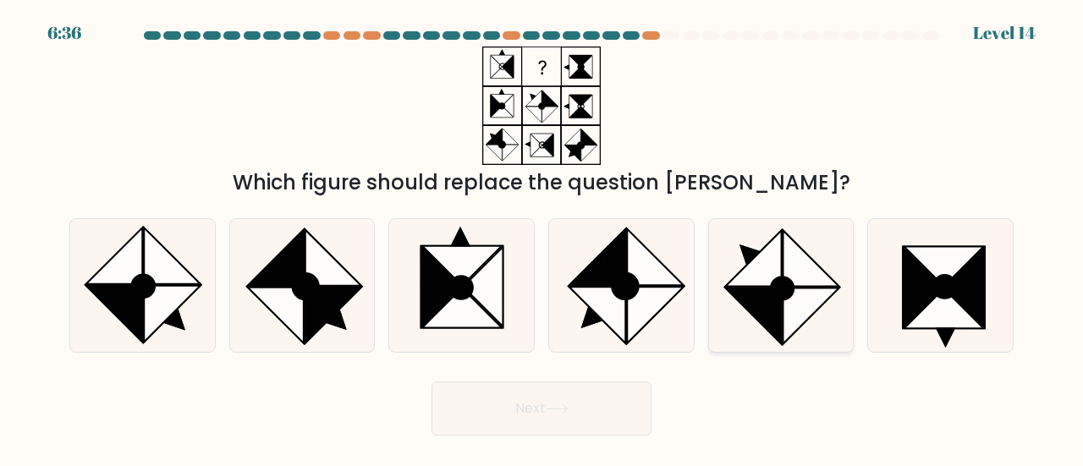
click at [741, 286] on icon at bounding box center [753, 259] width 56 height 56
click at [542, 238] on input "e." at bounding box center [541, 235] width 1 height 4
radio input "true"
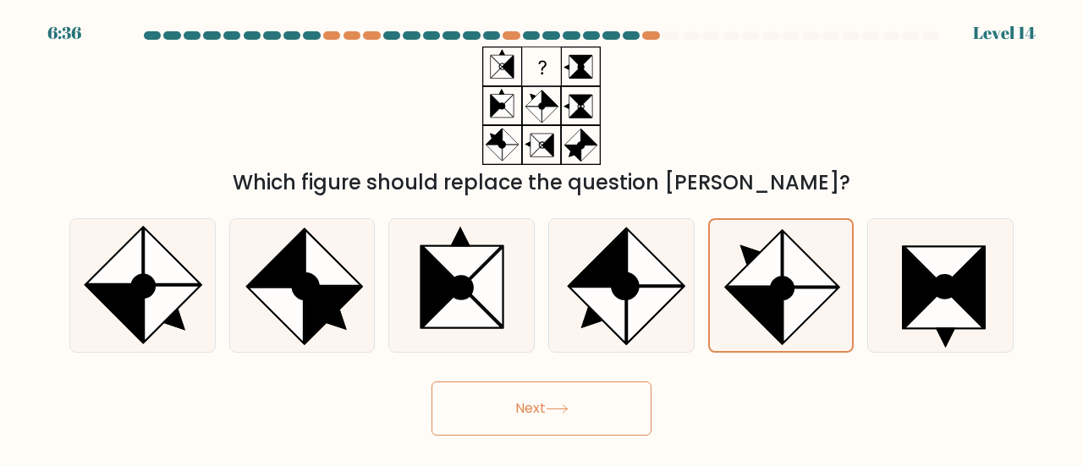
click at [556, 398] on button "Next" at bounding box center [541, 408] width 220 height 54
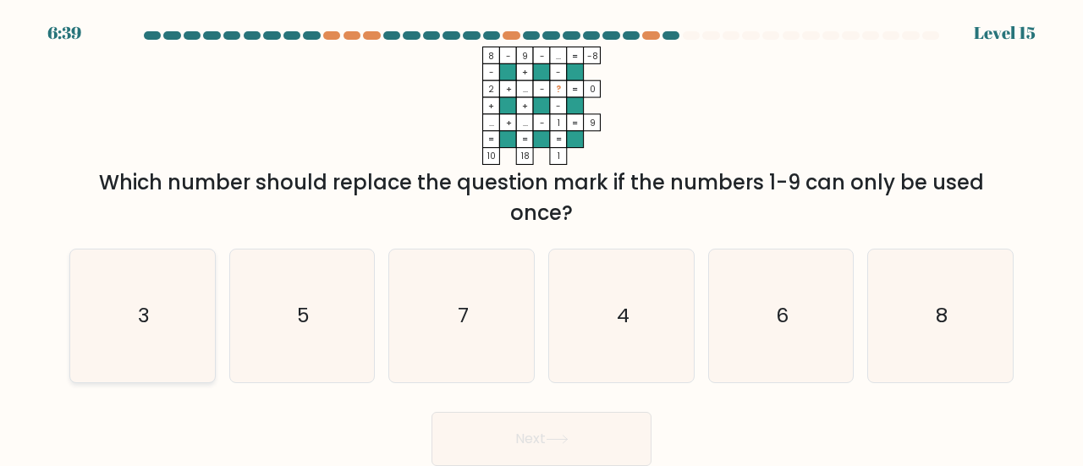
click at [95, 333] on icon "3" at bounding box center [142, 316] width 133 height 133
click at [541, 238] on input "a. 3" at bounding box center [541, 235] width 1 height 4
radio input "true"
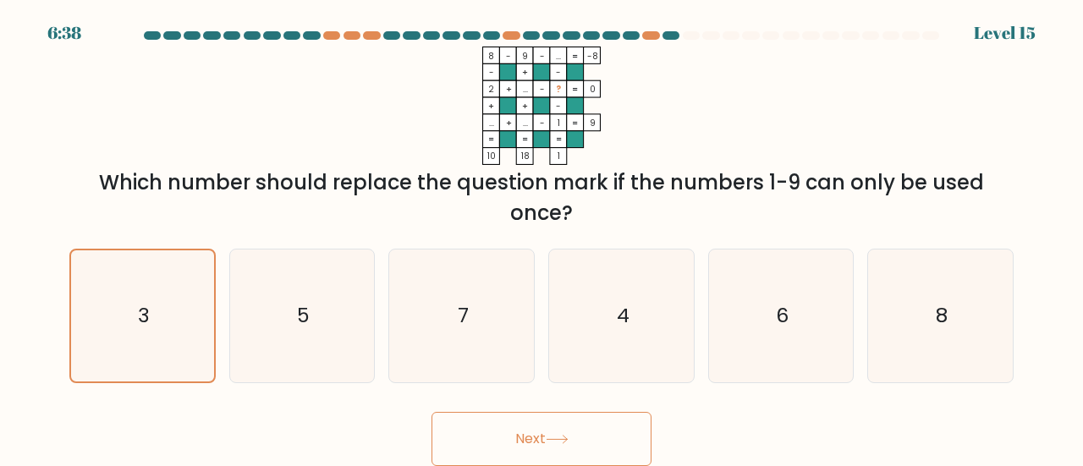
click at [480, 446] on button "Next" at bounding box center [541, 439] width 220 height 54
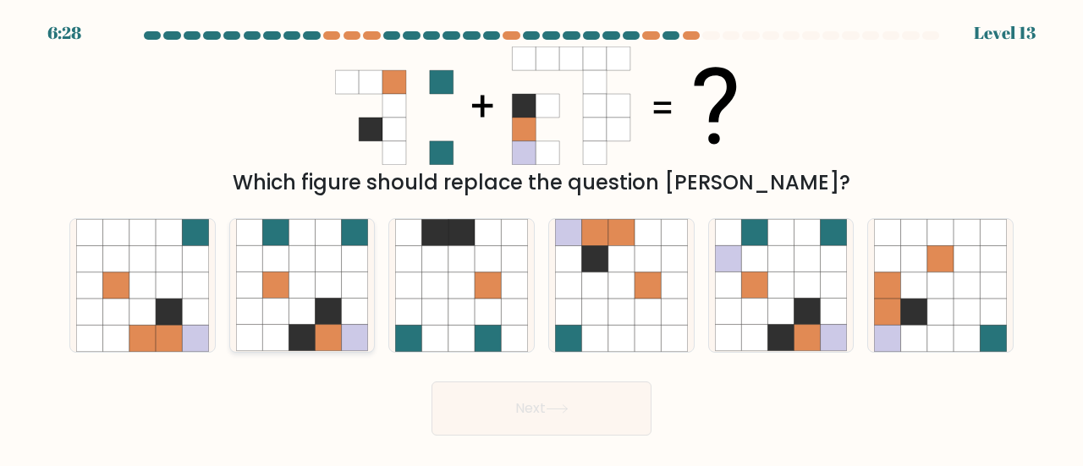
click at [313, 317] on icon at bounding box center [301, 312] width 26 height 26
click at [541, 238] on input "b." at bounding box center [541, 235] width 1 height 4
radio input "true"
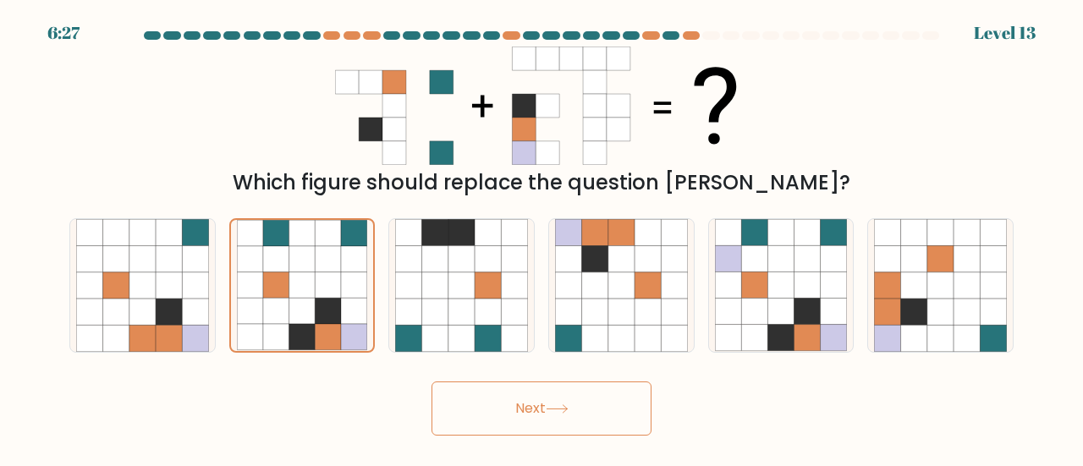
click at [560, 412] on icon at bounding box center [557, 408] width 23 height 9
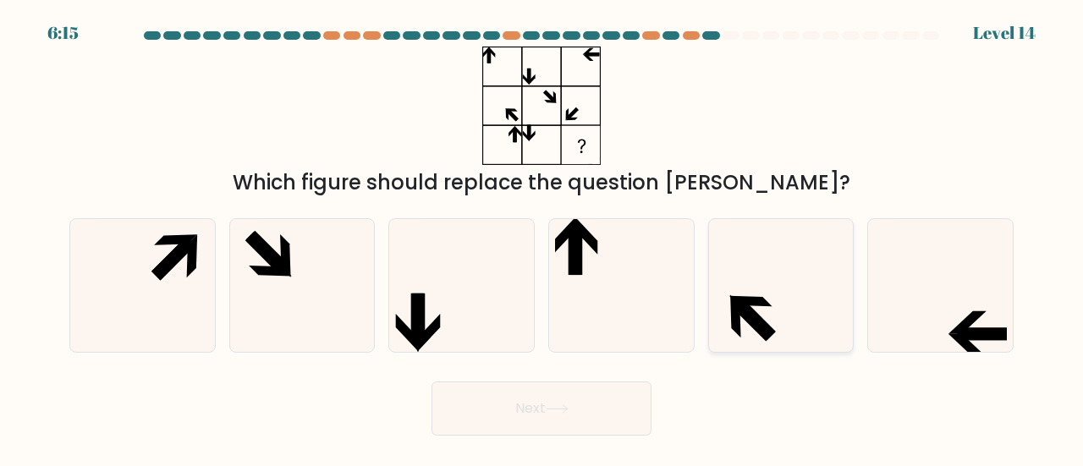
click at [771, 295] on icon at bounding box center [781, 285] width 133 height 133
click at [542, 238] on input "e." at bounding box center [541, 235] width 1 height 4
radio input "true"
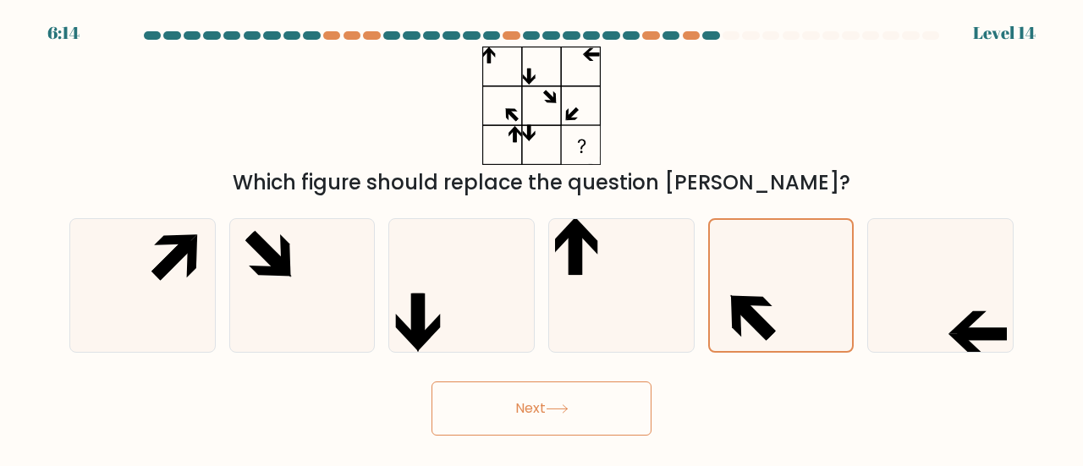
click at [548, 403] on button "Next" at bounding box center [541, 408] width 220 height 54
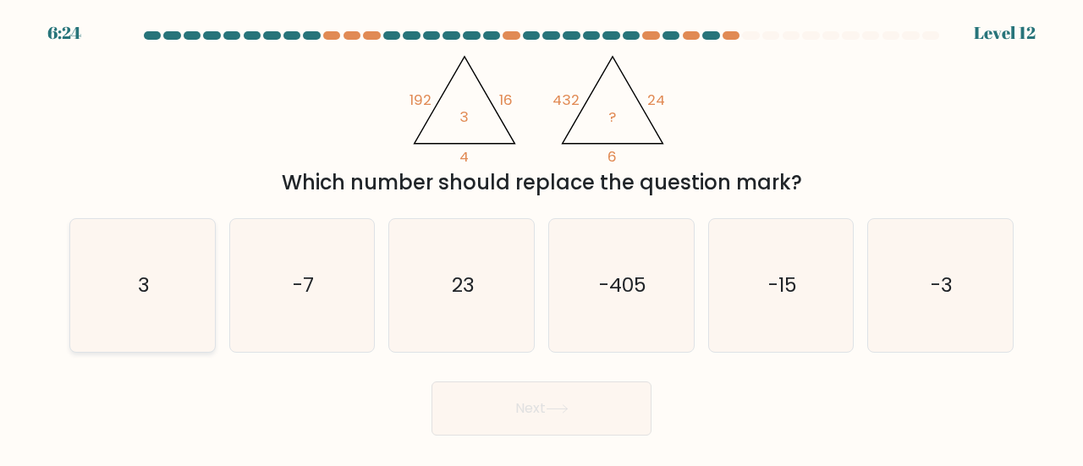
click at [186, 298] on icon "3" at bounding box center [142, 285] width 133 height 133
click at [541, 238] on input "a. 3" at bounding box center [541, 235] width 1 height 4
radio input "true"
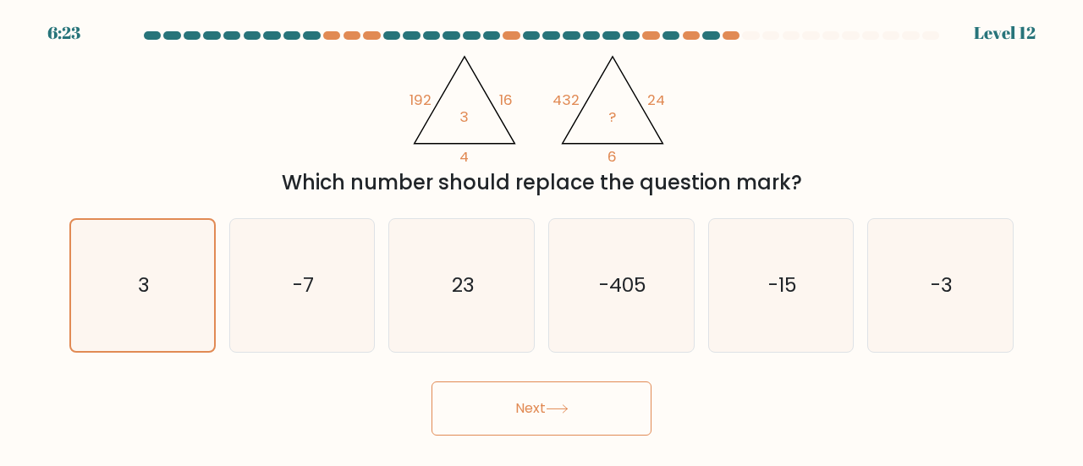
click at [502, 393] on button "Next" at bounding box center [541, 408] width 220 height 54
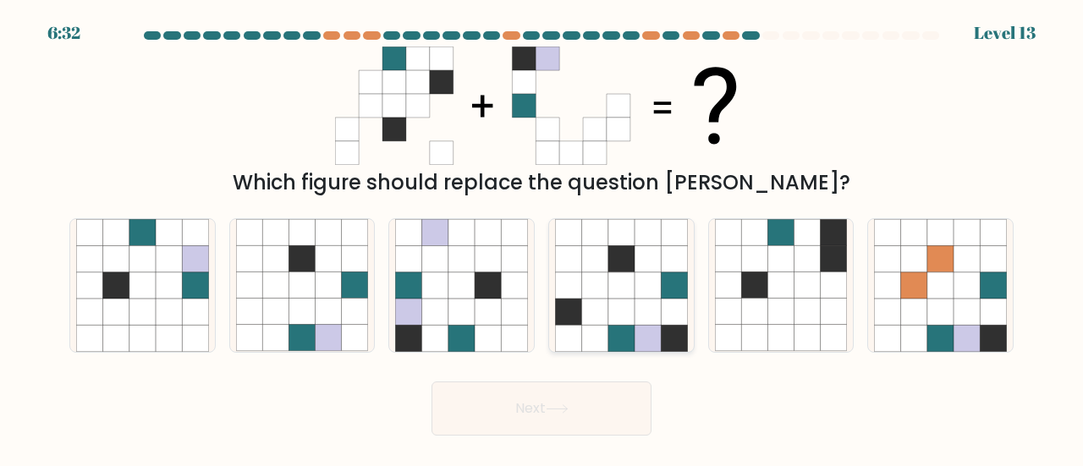
click at [584, 309] on icon at bounding box center [594, 312] width 26 height 26
click at [542, 238] on input "d." at bounding box center [541, 235] width 1 height 4
radio input "true"
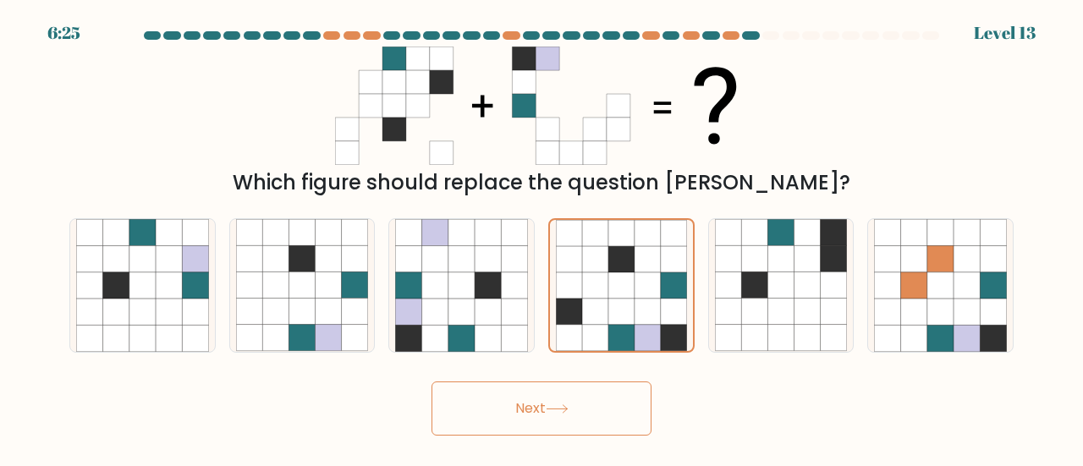
click at [551, 400] on button "Next" at bounding box center [541, 408] width 220 height 54
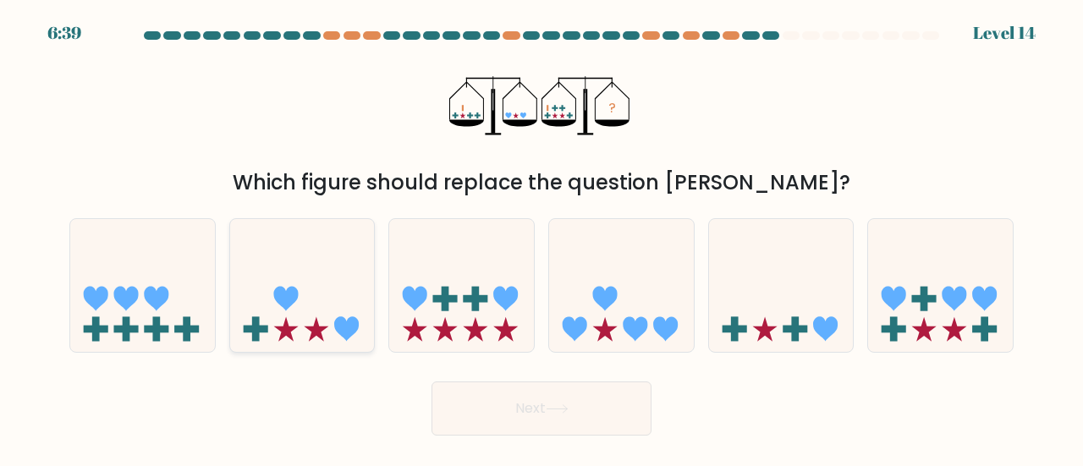
click at [294, 337] on icon at bounding box center [302, 285] width 145 height 119
click at [541, 238] on input "b." at bounding box center [541, 235] width 1 height 4
radio input "true"
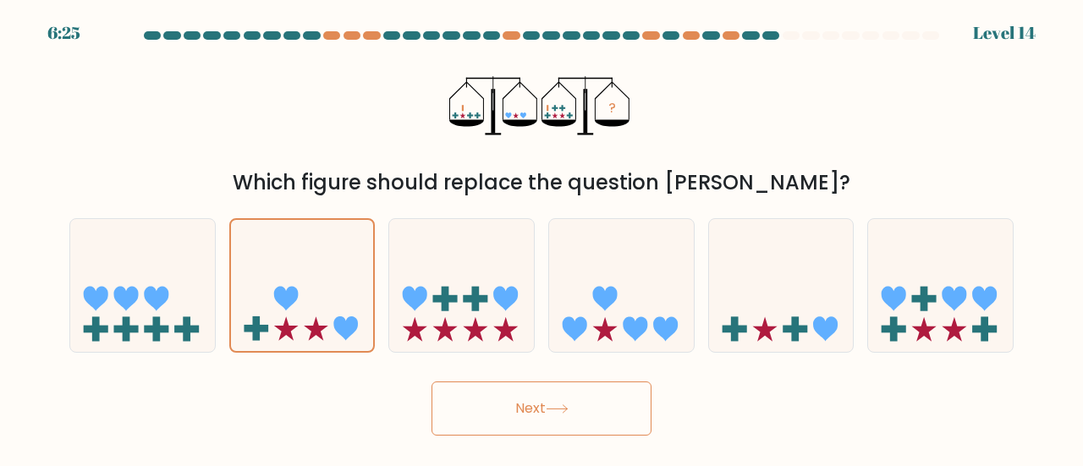
click at [508, 429] on button "Next" at bounding box center [541, 408] width 220 height 54
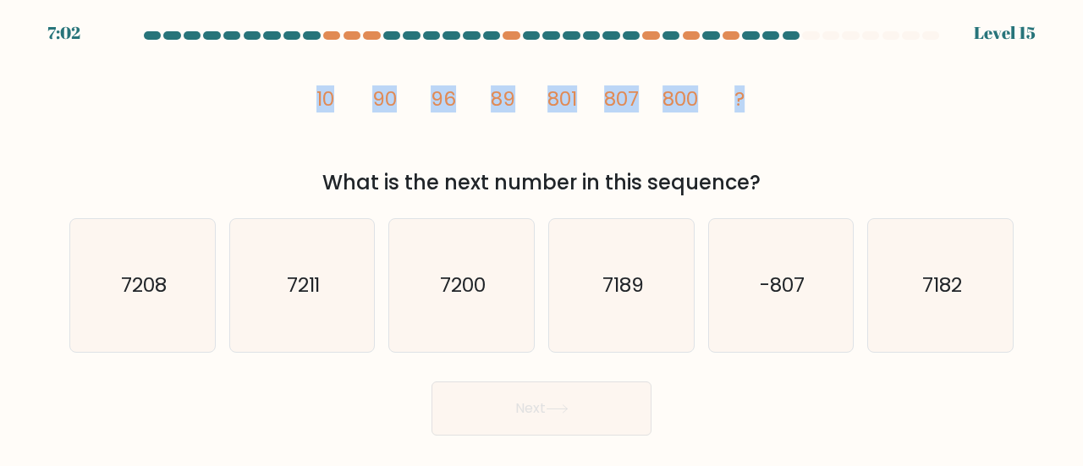
drag, startPoint x: 318, startPoint y: 92, endPoint x: 751, endPoint y: 92, distance: 433.1
click at [750, 91] on icon "image/svg+xml 10 90 96 89 801 807 800 ?" at bounding box center [542, 106] width 474 height 118
copy g "10 90 96 89 801 807 800 ?"
click at [712, 98] on icon "image/svg+xml 10 90 96 89 801 807 800 ?" at bounding box center [542, 106] width 474 height 118
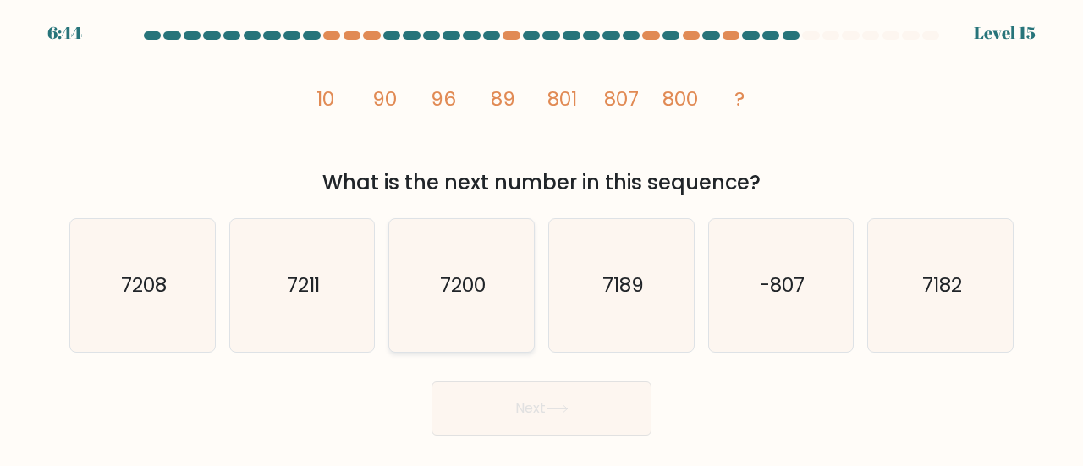
click at [508, 304] on icon "7200" at bounding box center [461, 285] width 133 height 133
click at [541, 238] on input "c. 7200" at bounding box center [541, 235] width 1 height 4
radio input "true"
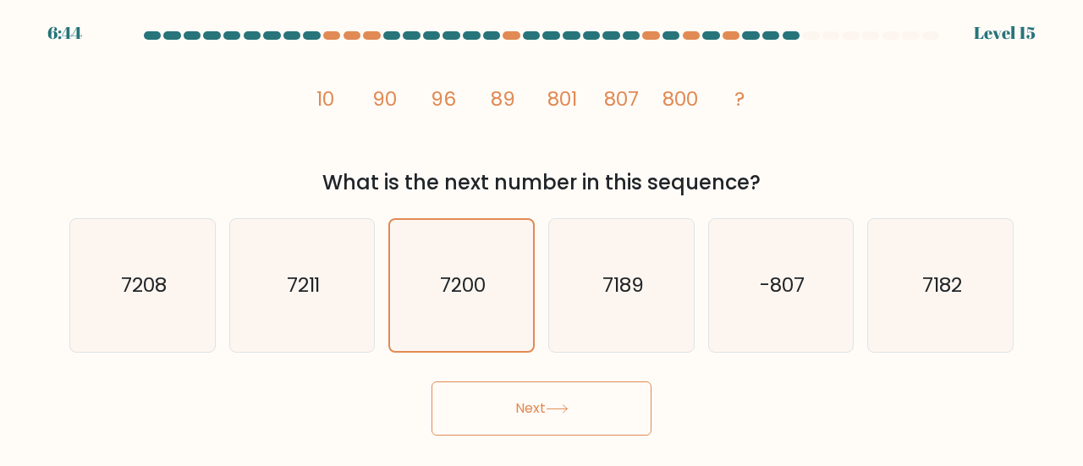
click at [573, 402] on button "Next" at bounding box center [541, 408] width 220 height 54
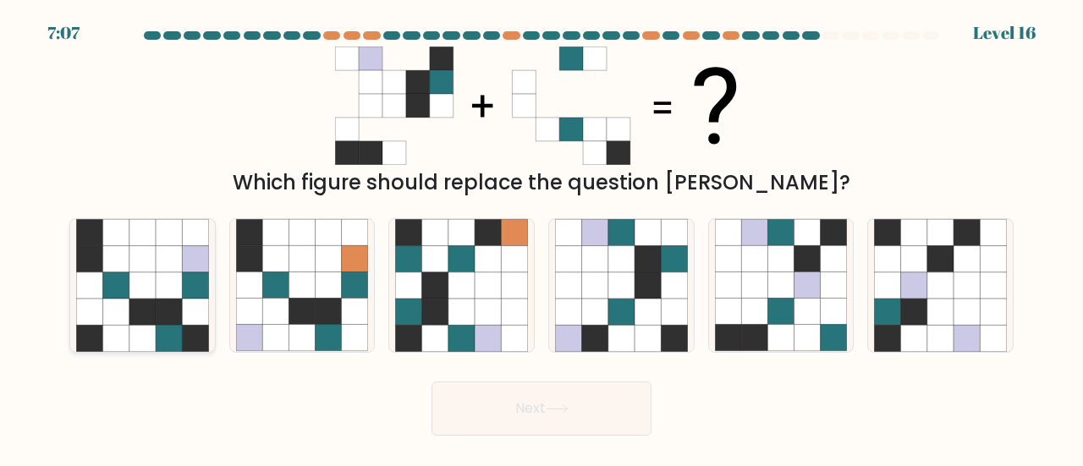
click at [151, 321] on icon at bounding box center [142, 312] width 26 height 26
click at [541, 238] on input "a." at bounding box center [541, 235] width 1 height 4
radio input "true"
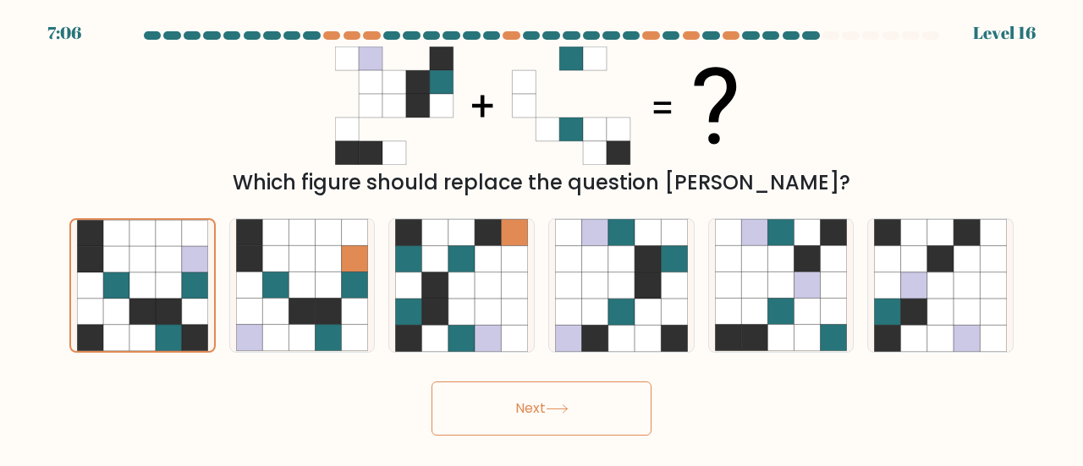
click at [507, 405] on button "Next" at bounding box center [541, 408] width 220 height 54
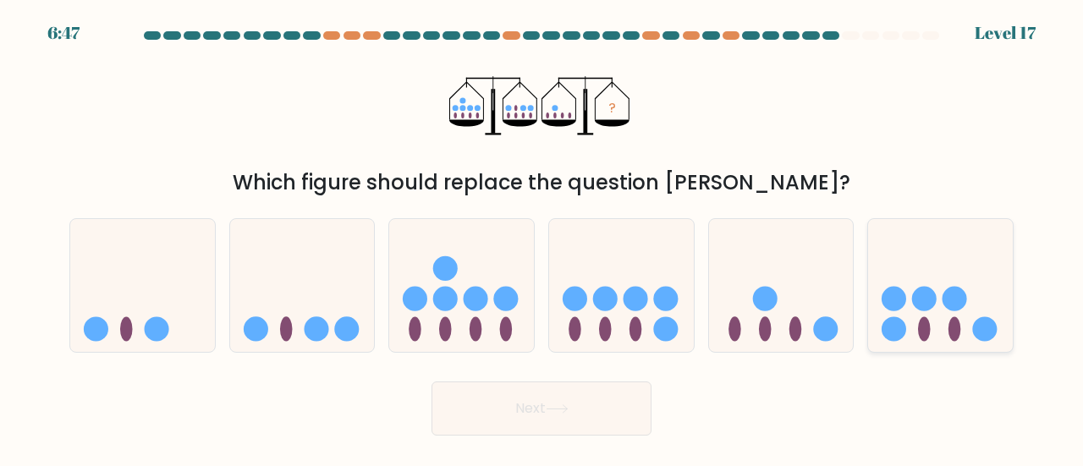
click at [914, 267] on icon at bounding box center [940, 285] width 145 height 119
click at [542, 238] on input "f." at bounding box center [541, 235] width 1 height 4
radio input "true"
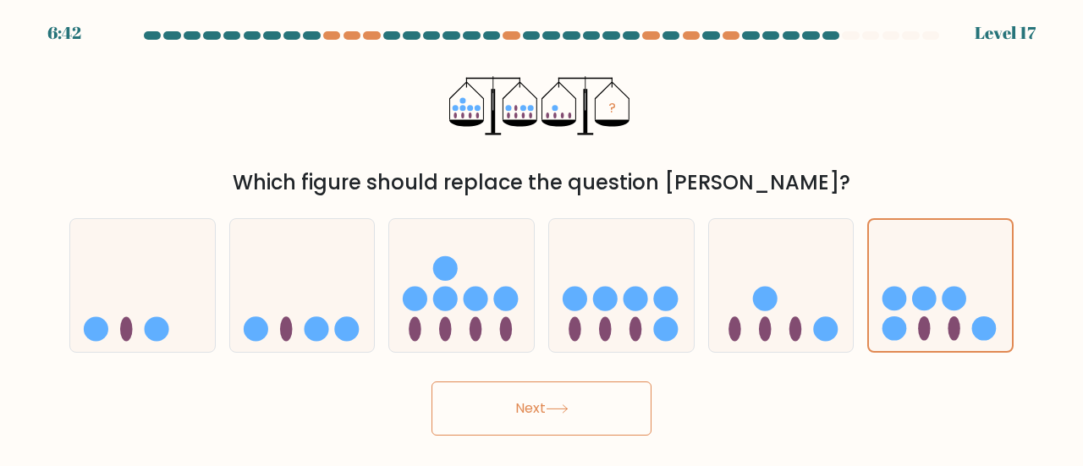
click at [551, 417] on button "Next" at bounding box center [541, 408] width 220 height 54
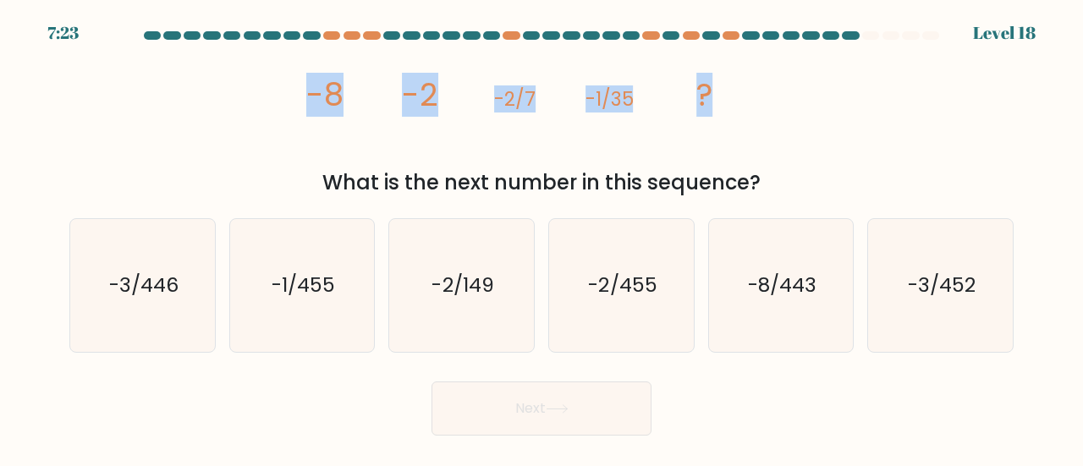
drag, startPoint x: 307, startPoint y: 106, endPoint x: 783, endPoint y: 114, distance: 476.3
click at [783, 114] on div "image/svg+xml -8 -2 -2/7 -1/35 ? What is the next number in this sequence?" at bounding box center [541, 122] width 964 height 151
copy g "-8 -2 -2/7 -1/35 ?"
click at [743, 163] on icon "image/svg+xml -8 -2 -2/7 -1/35 ?" at bounding box center [542, 106] width 474 height 118
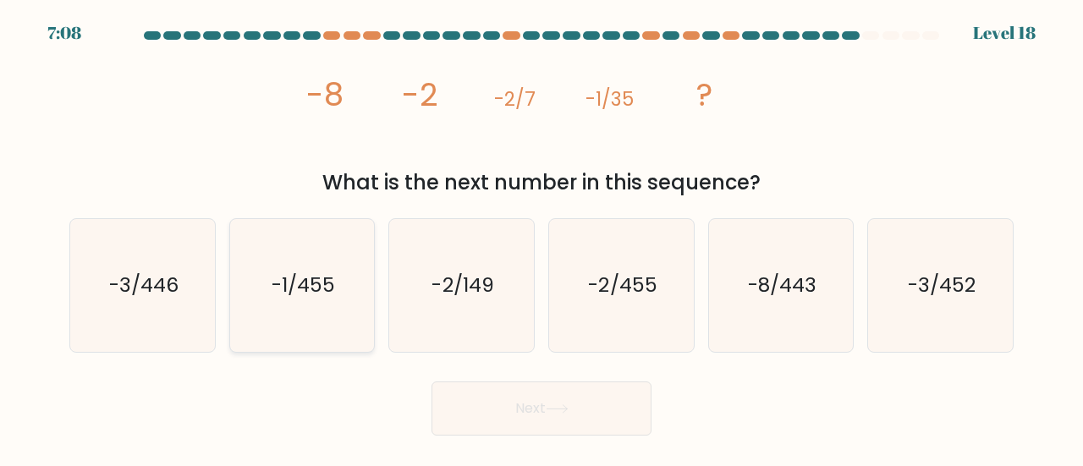
click at [266, 307] on icon "-1/455" at bounding box center [302, 285] width 133 height 133
click at [541, 238] on input "b. -1/455" at bounding box center [541, 235] width 1 height 4
radio input "true"
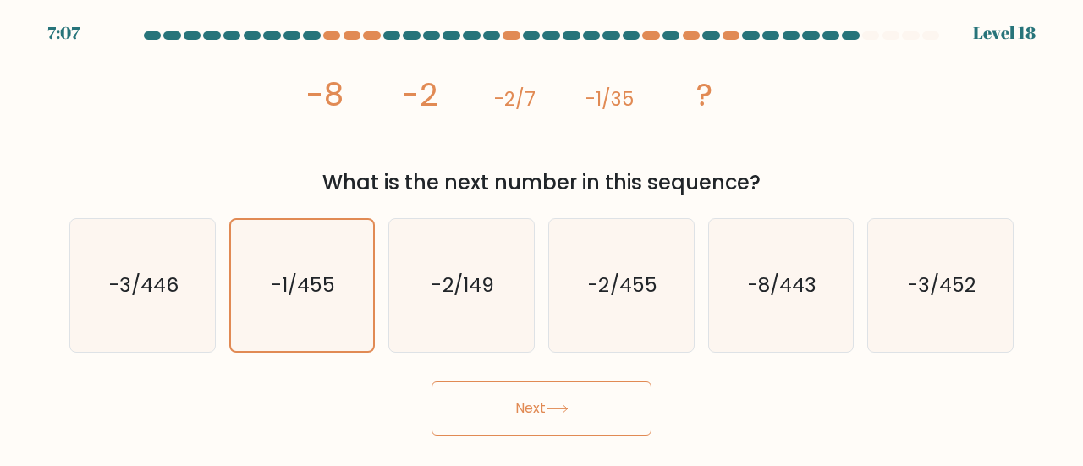
click at [535, 425] on button "Next" at bounding box center [541, 408] width 220 height 54
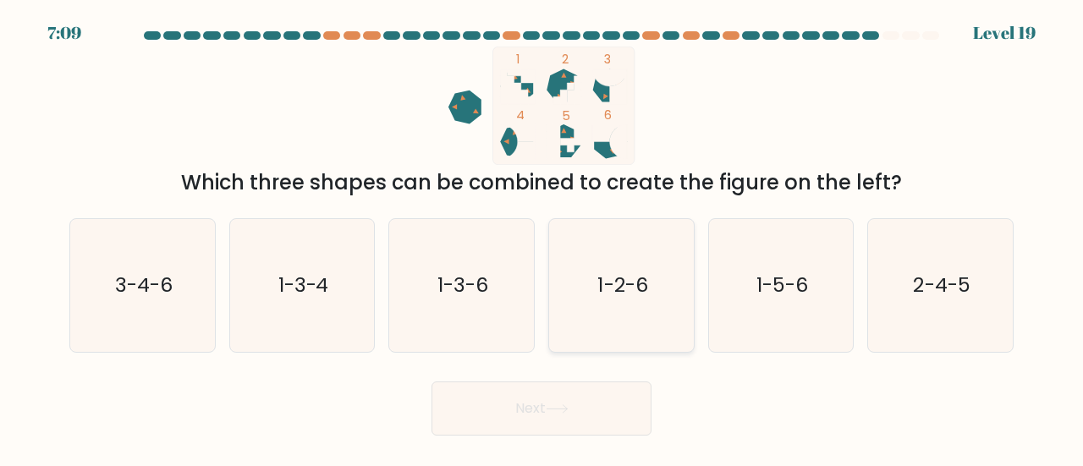
click at [597, 276] on text "1-2-6" at bounding box center [622, 285] width 50 height 28
click at [542, 238] on input "d. 1-2-6" at bounding box center [541, 235] width 1 height 4
radio input "true"
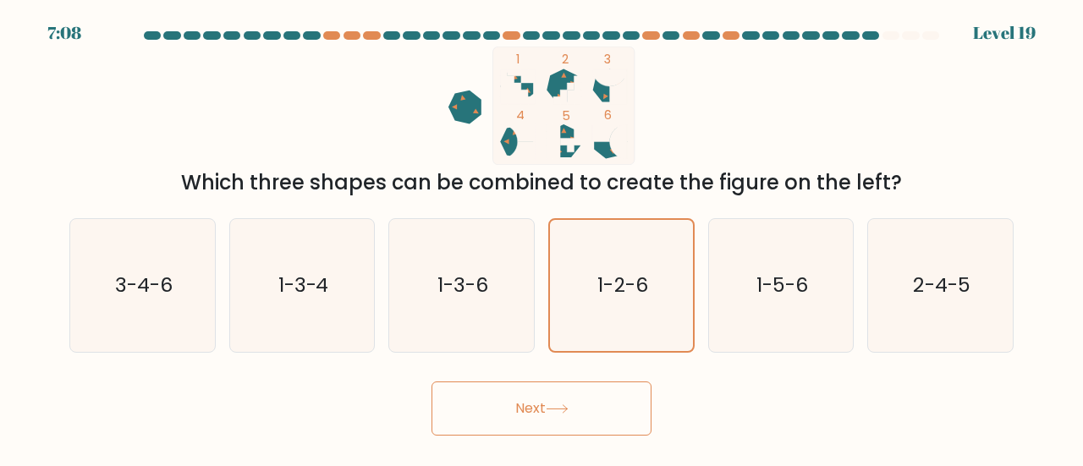
click at [580, 409] on button "Next" at bounding box center [541, 408] width 220 height 54
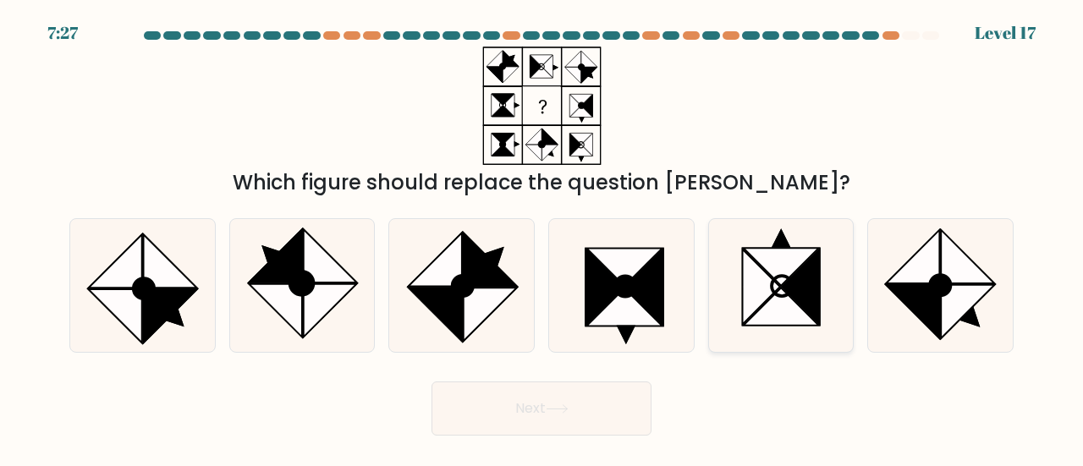
click at [798, 274] on icon at bounding box center [800, 287] width 37 height 75
click at [542, 238] on input "e." at bounding box center [541, 235] width 1 height 4
radio input "true"
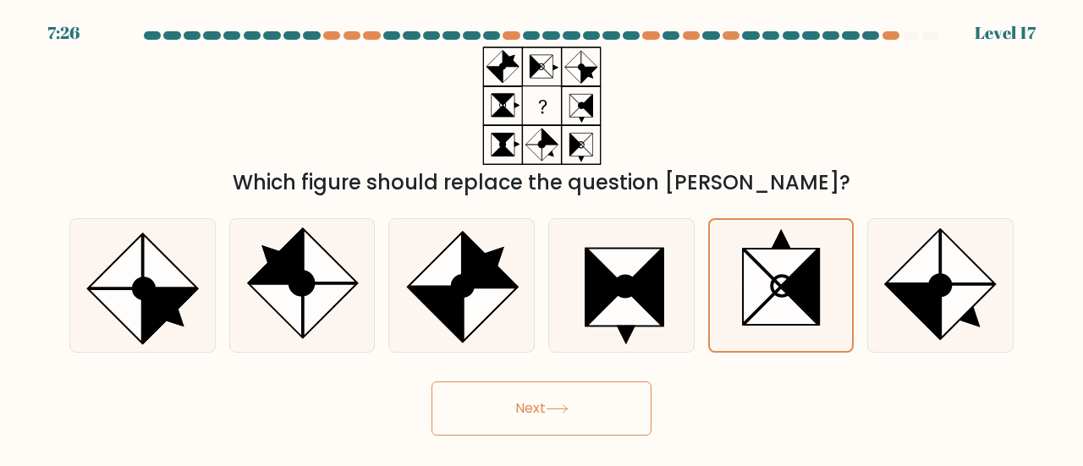
click at [540, 402] on button "Next" at bounding box center [541, 408] width 220 height 54
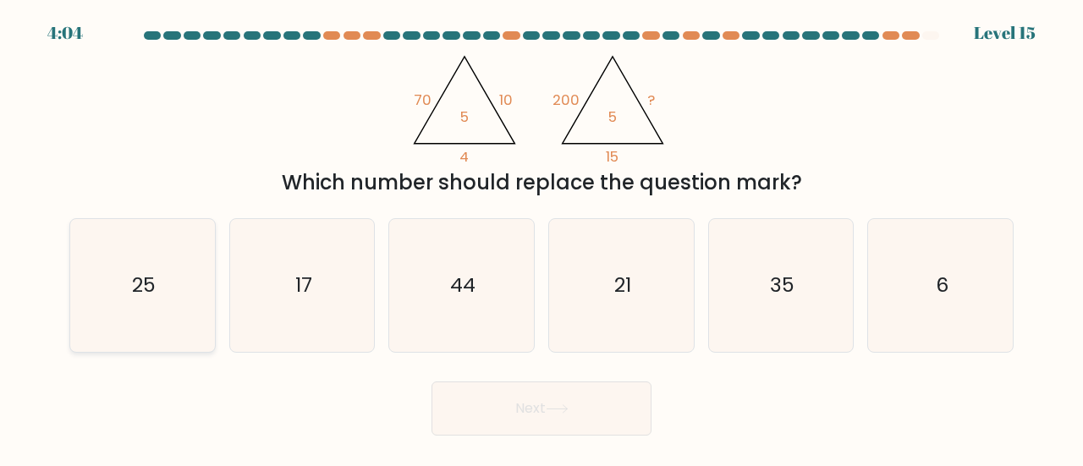
click at [176, 308] on icon "25" at bounding box center [142, 285] width 133 height 133
click at [541, 238] on input "a. 25" at bounding box center [541, 235] width 1 height 4
radio input "true"
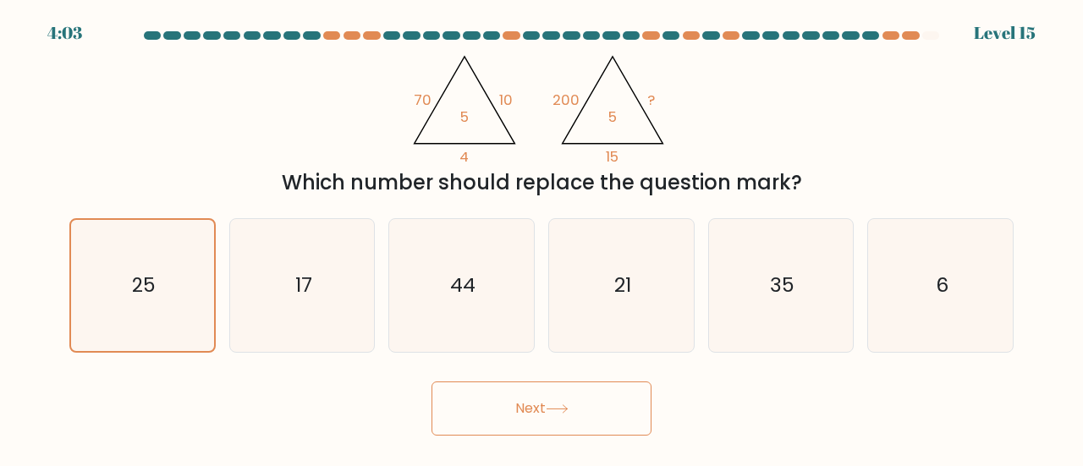
click at [475, 401] on button "Next" at bounding box center [541, 408] width 220 height 54
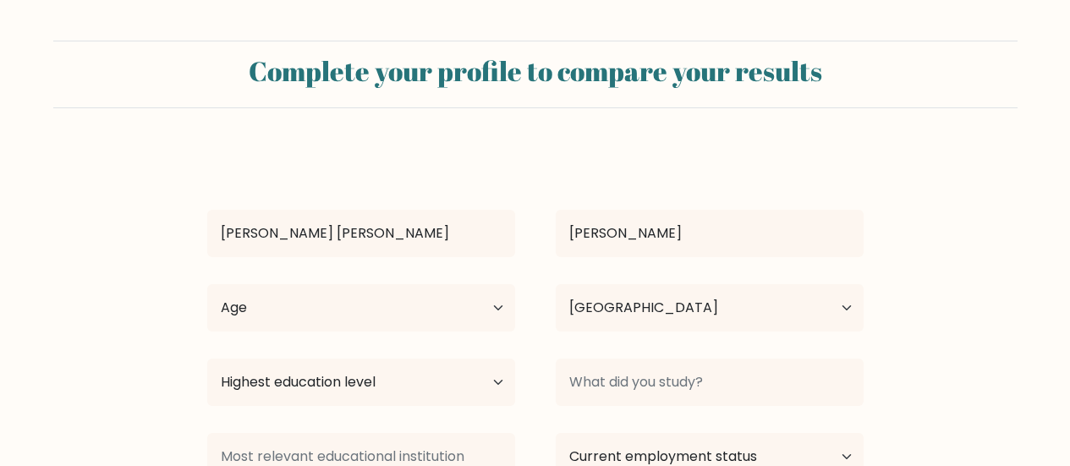
select select "PH"
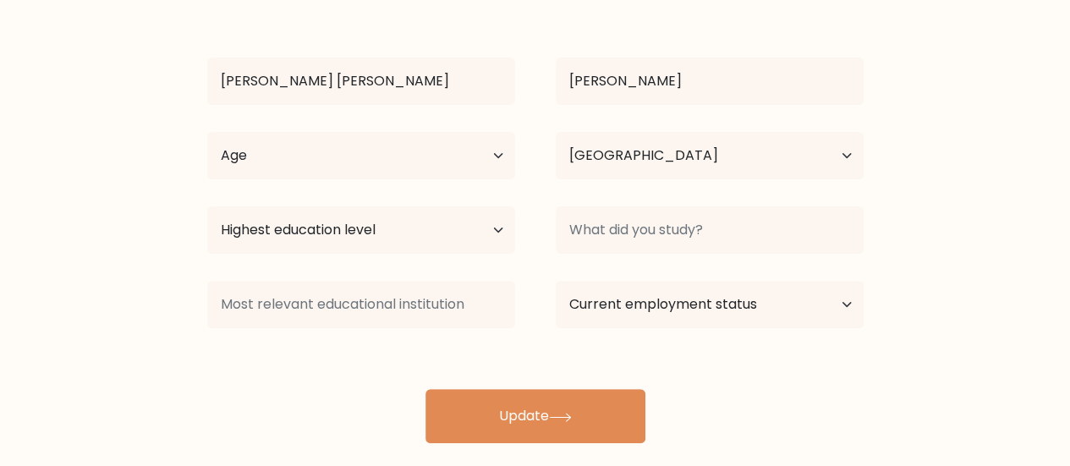
scroll to position [174, 0]
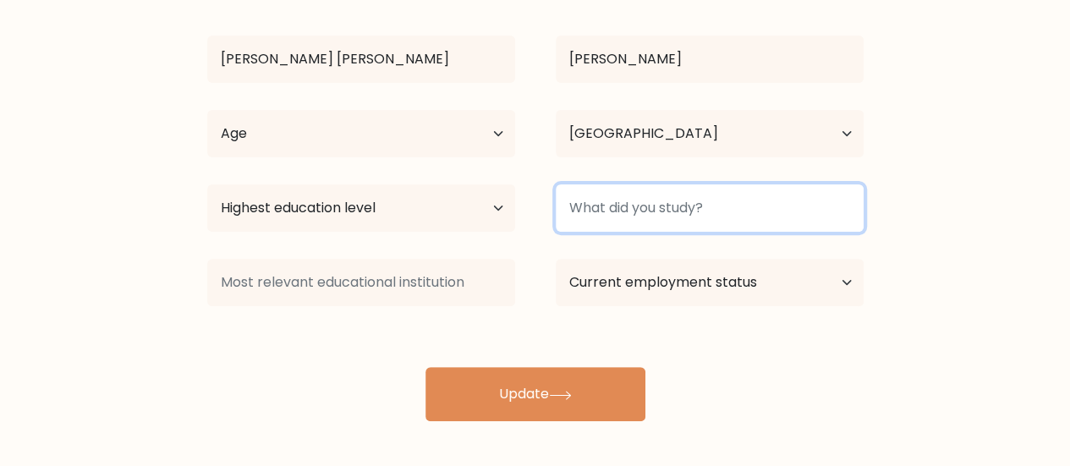
click at [685, 208] on input at bounding box center [710, 207] width 308 height 47
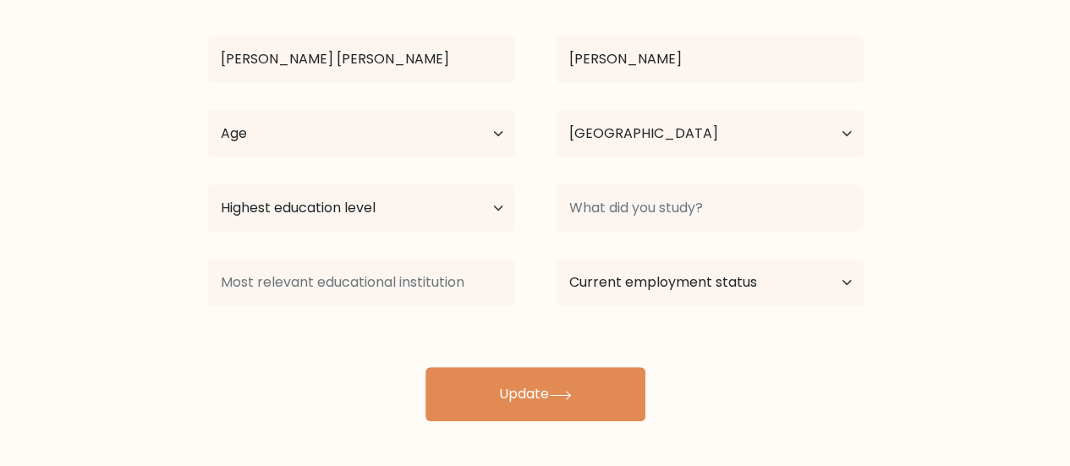
click at [611, 315] on div "Danica Mae Canosa Age Under 18 years old 18-24 years old 25-34 years old 35-44 …" at bounding box center [535, 198] width 677 height 447
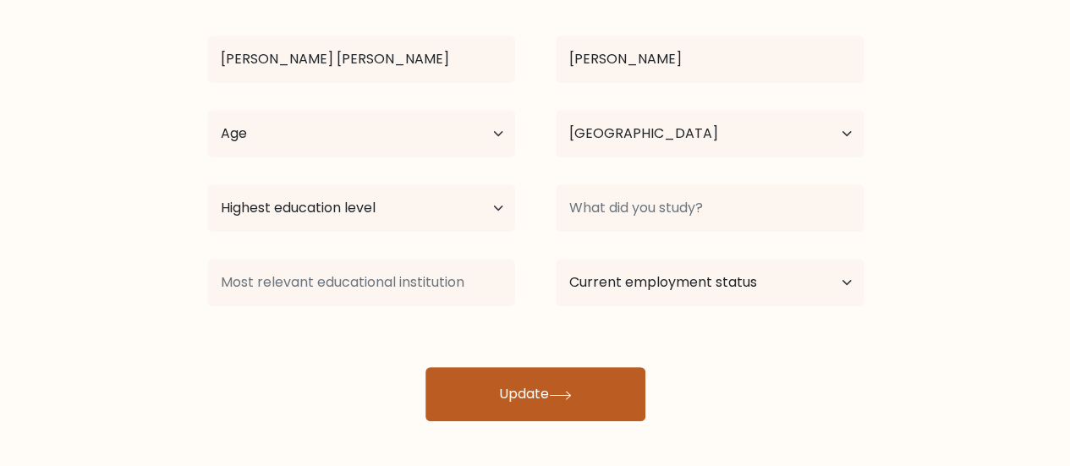
click at [513, 376] on button "Update" at bounding box center [535, 394] width 220 height 54
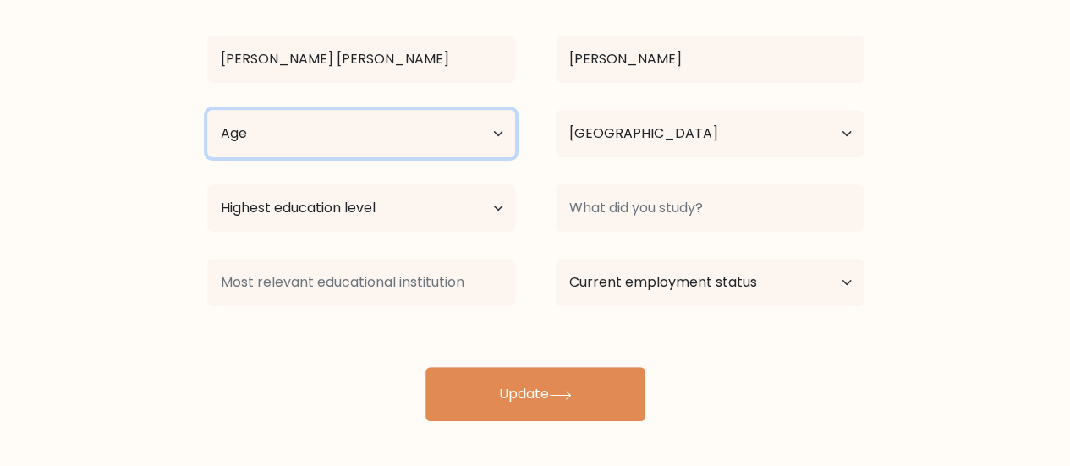
click at [431, 138] on select "Age Under 18 years old 18-24 years old 25-34 years old 35-44 years old 45-54 ye…" at bounding box center [361, 133] width 308 height 47
select select "18_24"
click at [207, 110] on select "Age Under 18 years old 18-24 years old 25-34 years old 35-44 years old 45-54 ye…" at bounding box center [361, 133] width 308 height 47
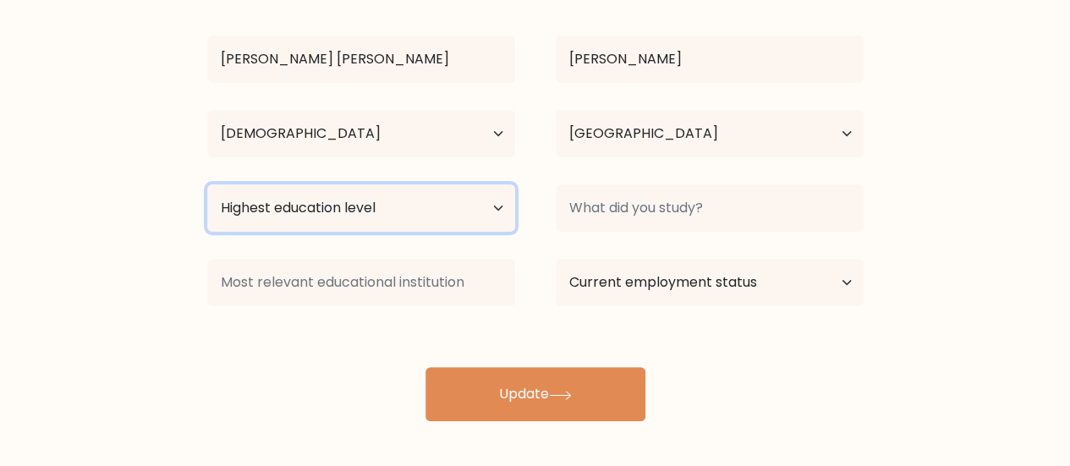
click at [459, 202] on select "Highest education level No schooling Primary Lower Secondary Upper Secondary Oc…" at bounding box center [361, 207] width 308 height 47
select select "bachelors_degree"
click at [207, 184] on select "Highest education level No schooling Primary Lower Secondary Upper Secondary Oc…" at bounding box center [361, 207] width 308 height 47
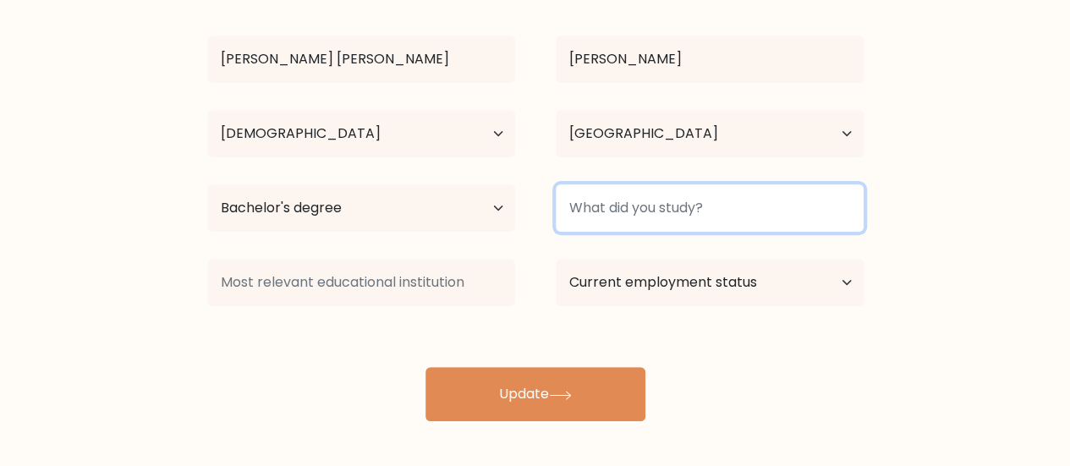
click at [692, 195] on input at bounding box center [710, 207] width 308 height 47
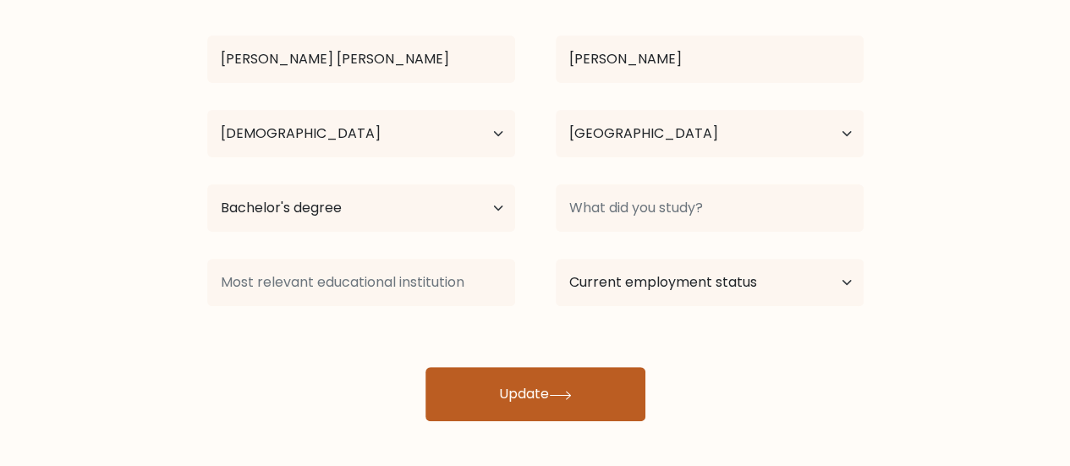
click at [558, 380] on button "Update" at bounding box center [535, 394] width 220 height 54
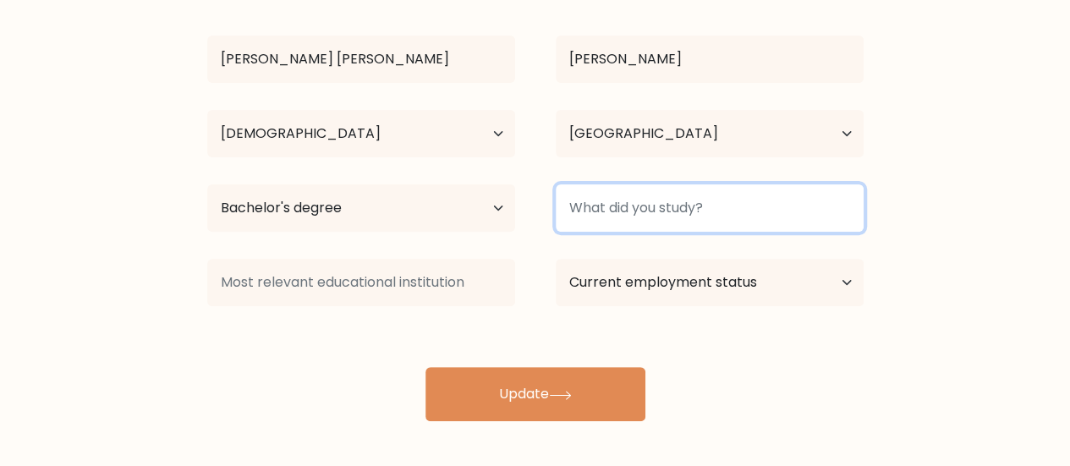
click at [624, 224] on input at bounding box center [710, 207] width 308 height 47
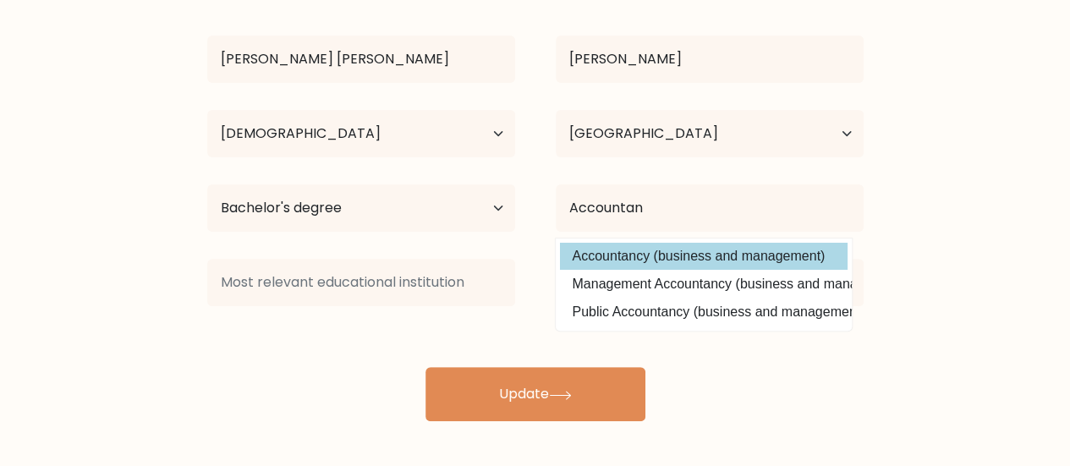
click at [647, 244] on div "Danica Mae Canosa Age Under 18 years old 18-24 years old 25-34 years old 35-44 …" at bounding box center [535, 198] width 677 height 447
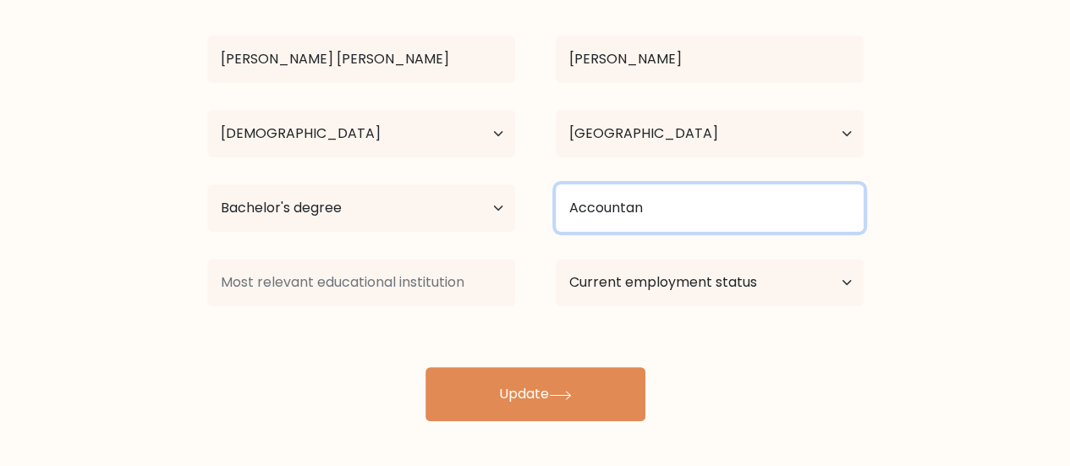
click at [680, 203] on input "Accountan" at bounding box center [710, 207] width 308 height 47
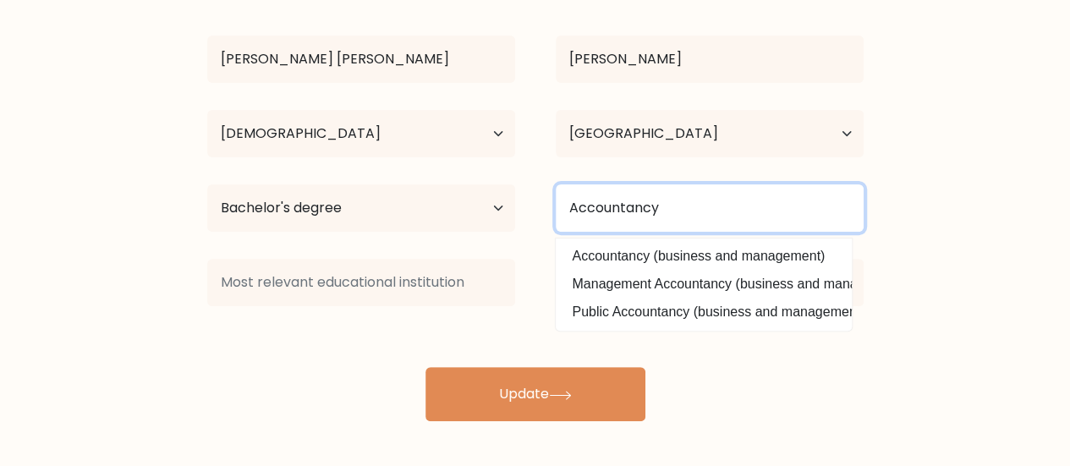
type input "Accountancy"
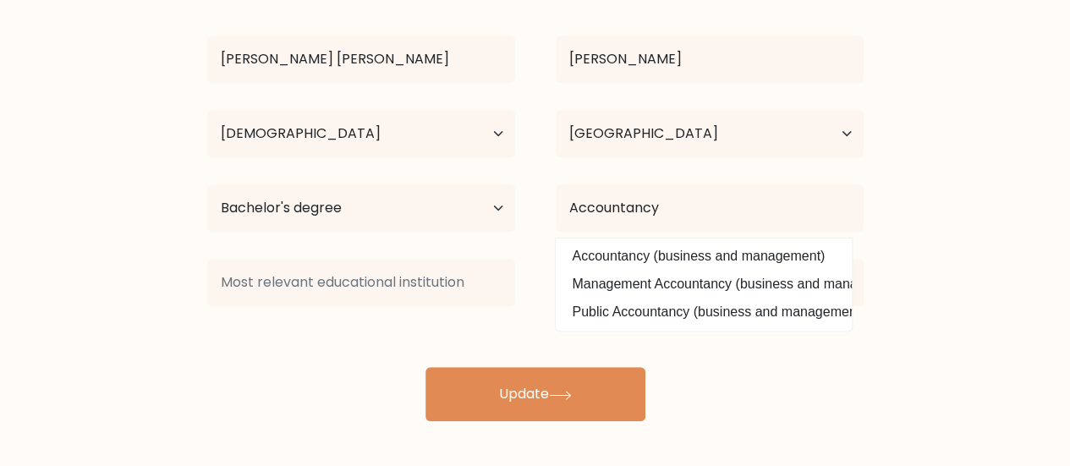
click at [668, 261] on option "Accountancy (business and management)" at bounding box center [704, 256] width 288 height 27
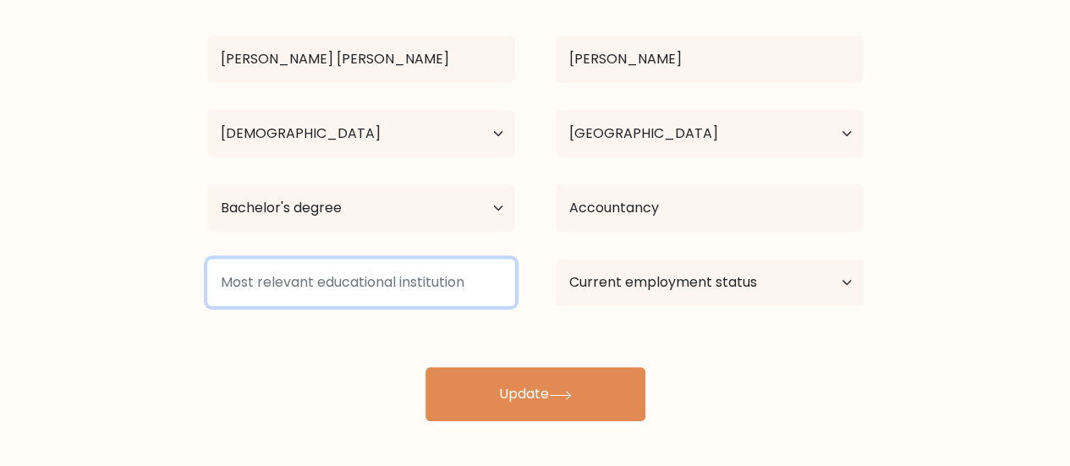
click at [466, 294] on input at bounding box center [361, 282] width 308 height 47
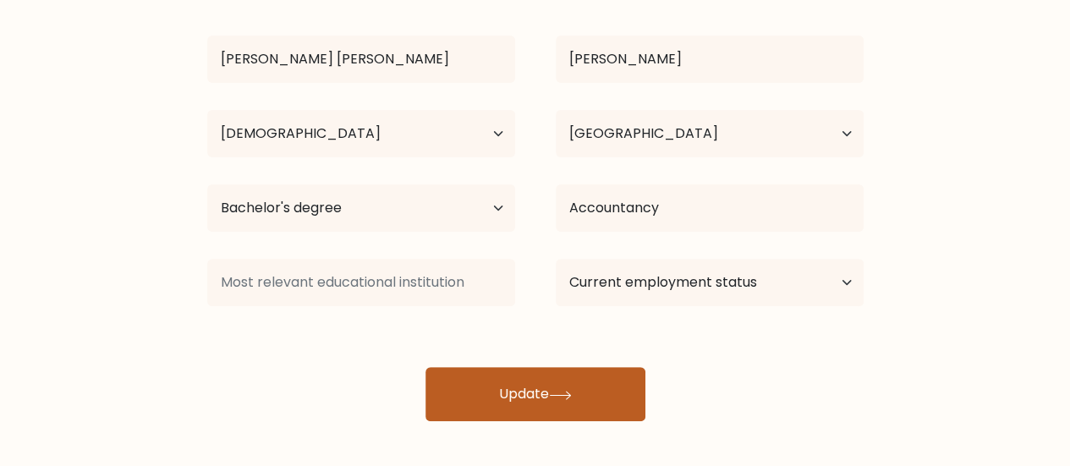
click at [500, 392] on button "Update" at bounding box center [535, 394] width 220 height 54
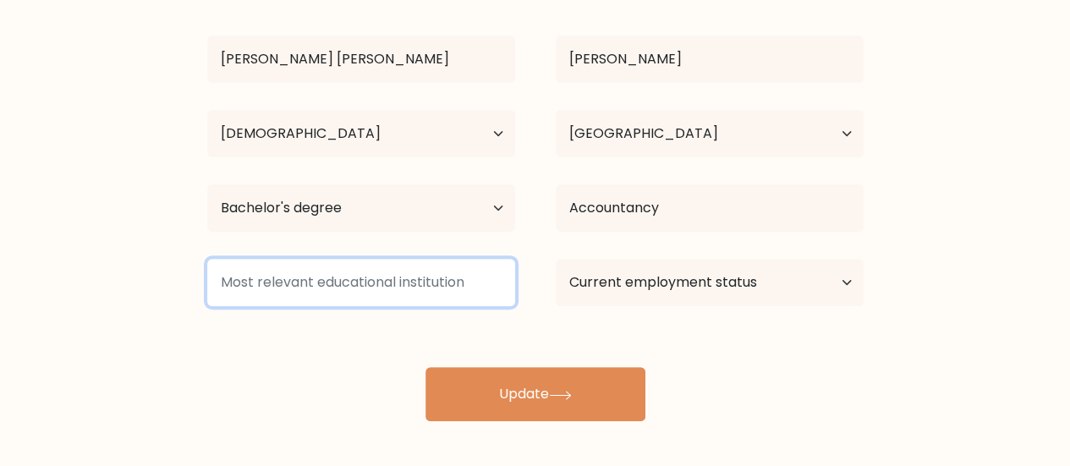
click at [460, 284] on input at bounding box center [361, 282] width 308 height 47
type input "V"
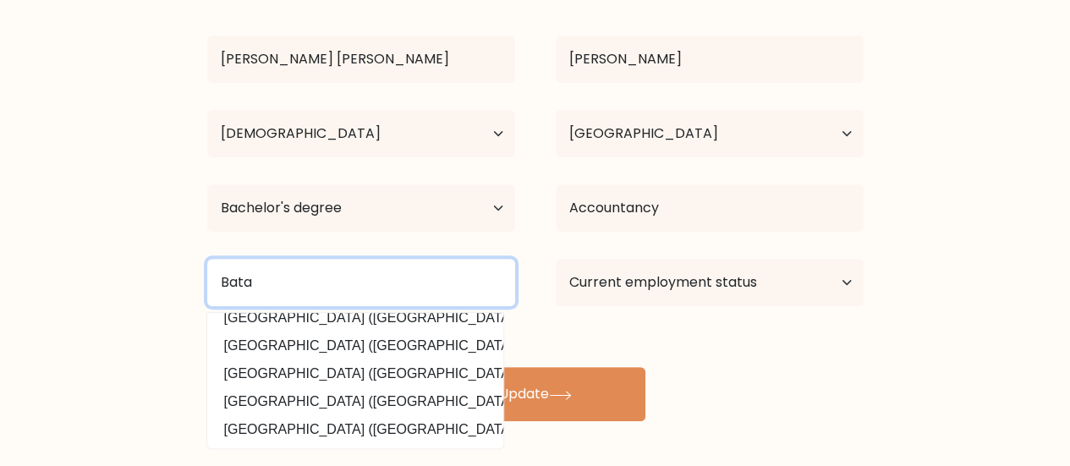
scroll to position [0, 0]
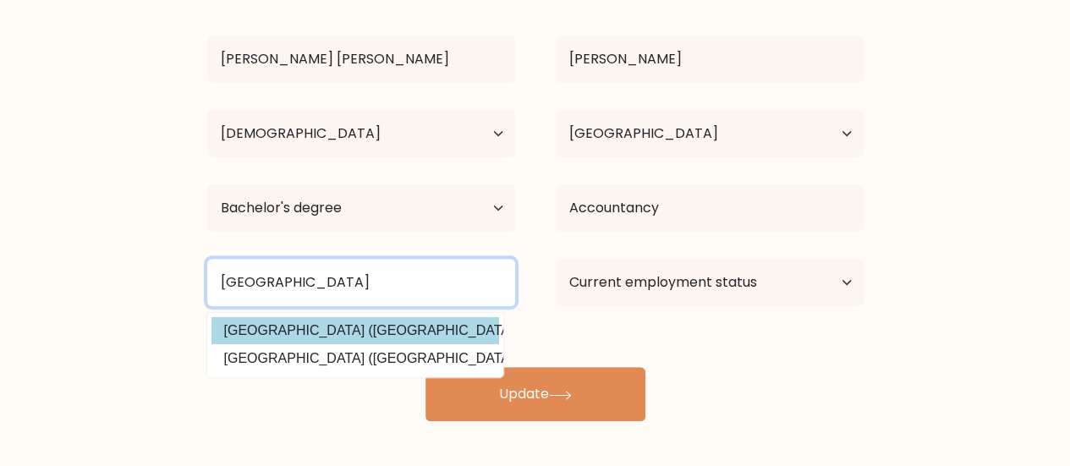
type input "Batangas"
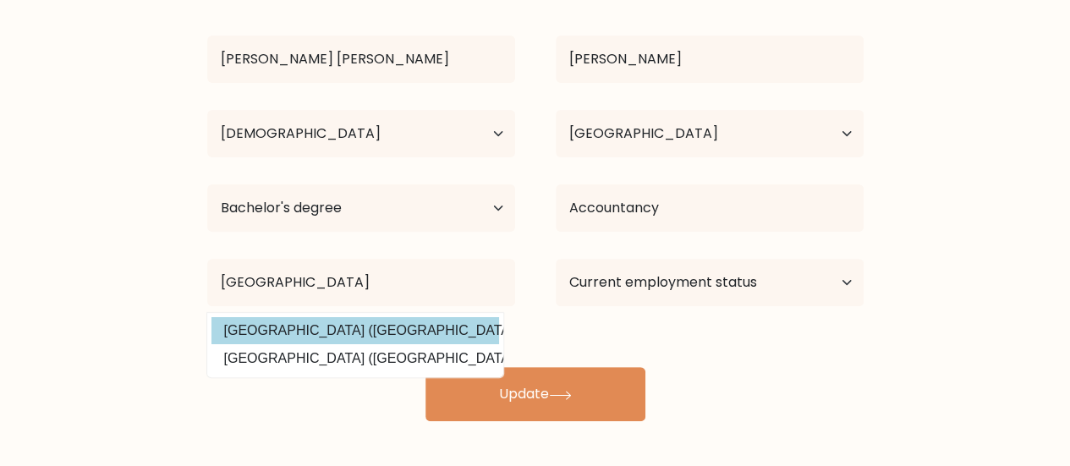
click at [433, 329] on div "Danica Mae Canosa Age Under 18 years old 18-24 years old 25-34 years old 35-44 …" at bounding box center [535, 198] width 677 height 447
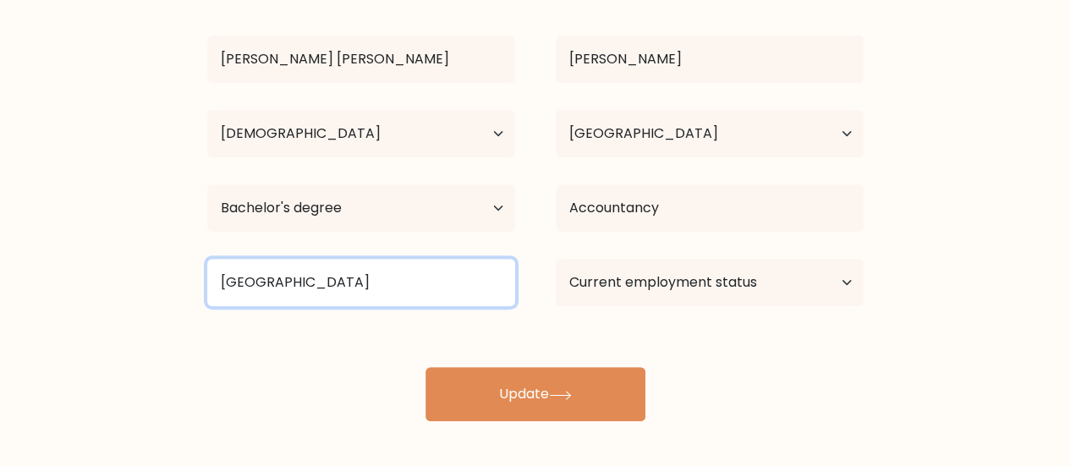
click at [406, 295] on input "Batangas" at bounding box center [361, 282] width 308 height 47
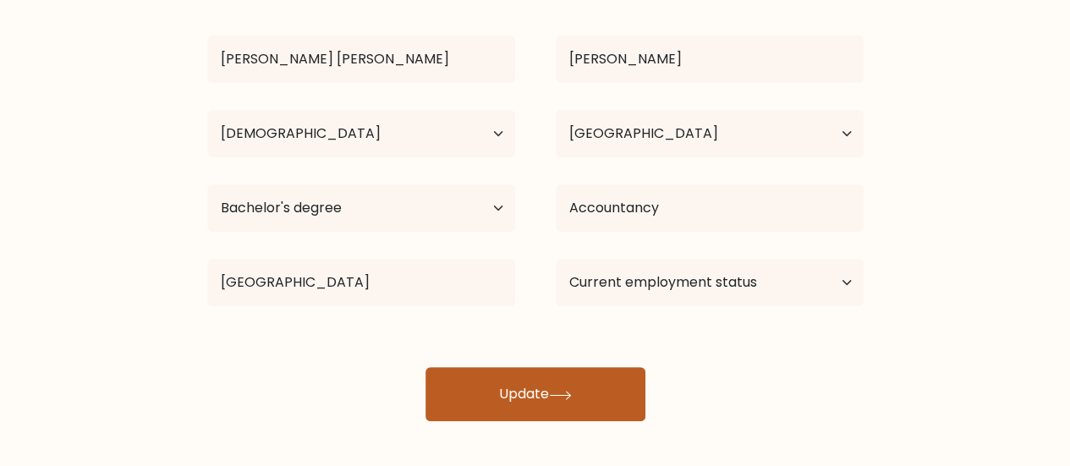
click at [442, 392] on button "Update" at bounding box center [535, 394] width 220 height 54
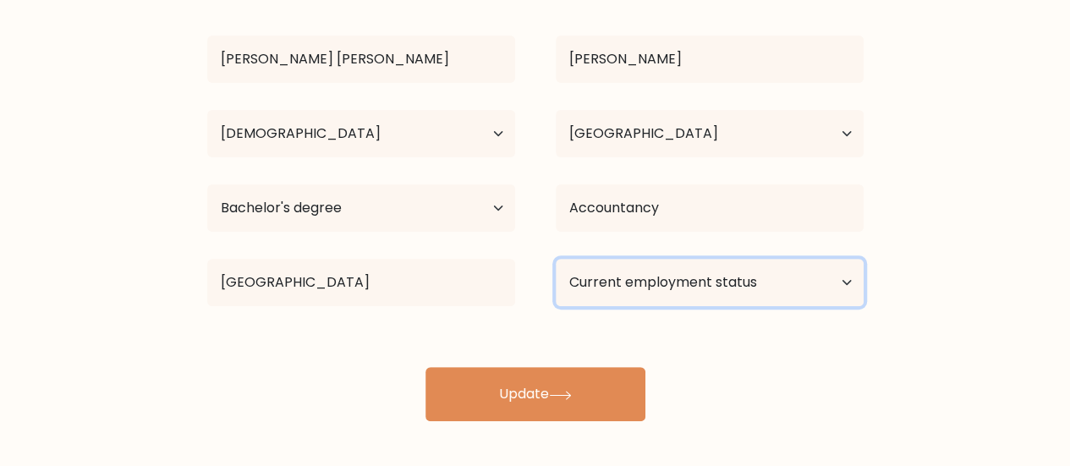
click at [624, 275] on select "Current employment status Employed Student Retired Other / prefer not to answer" at bounding box center [710, 282] width 308 height 47
select select "student"
click at [556, 259] on select "Current employment status Employed Student Retired Other / prefer not to answer" at bounding box center [710, 282] width 308 height 47
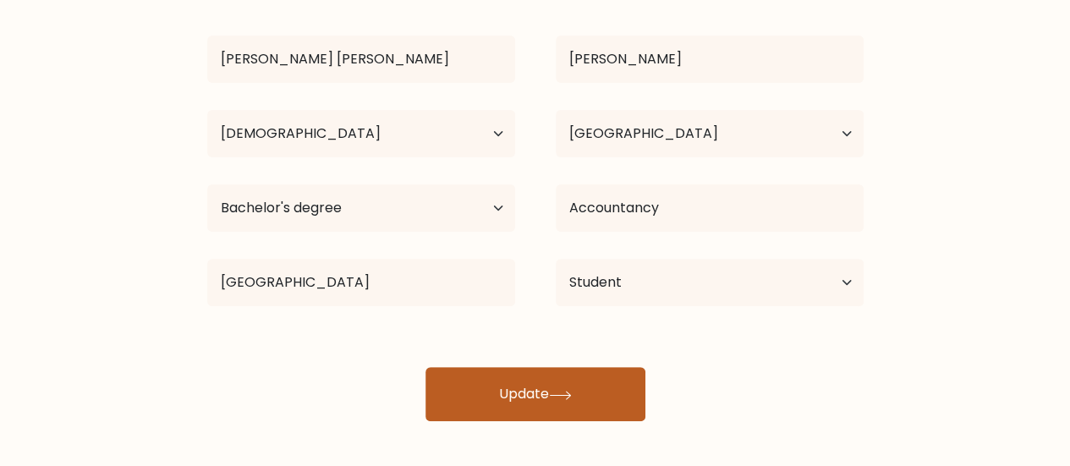
click at [598, 382] on button "Update" at bounding box center [535, 394] width 220 height 54
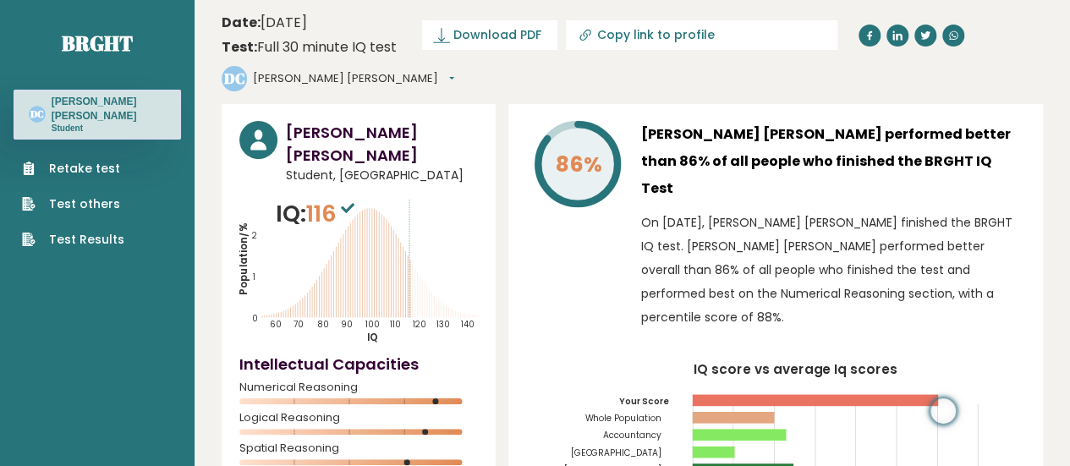
click at [678, 35] on input "Copy link to profile" at bounding box center [712, 35] width 230 height 14
type input "https://brght.org/profile/danica-mae-canosa/?utm_source=share&utm_medium=copy&u…"
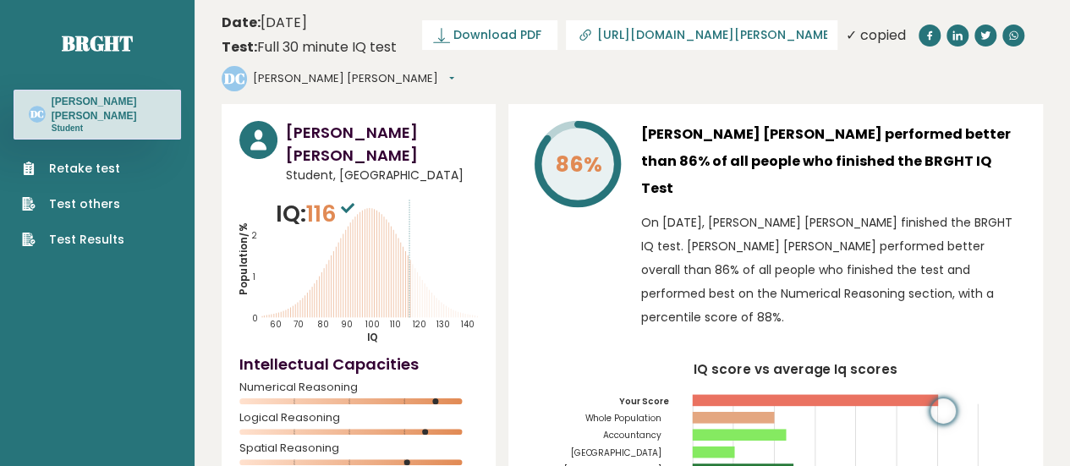
click at [689, 62] on header "Date: October 05, 2025 Test: Full 30 minute IQ test Download PDF Downloading...…" at bounding box center [632, 51] width 821 height 87
